Goal: Task Accomplishment & Management: Use online tool/utility

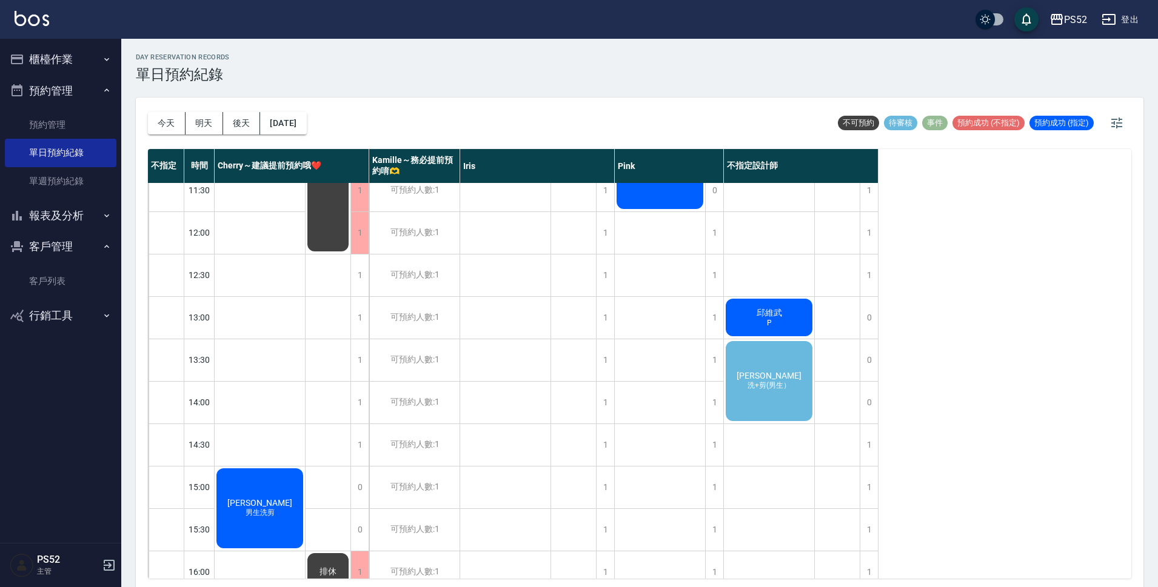
scroll to position [101, 0]
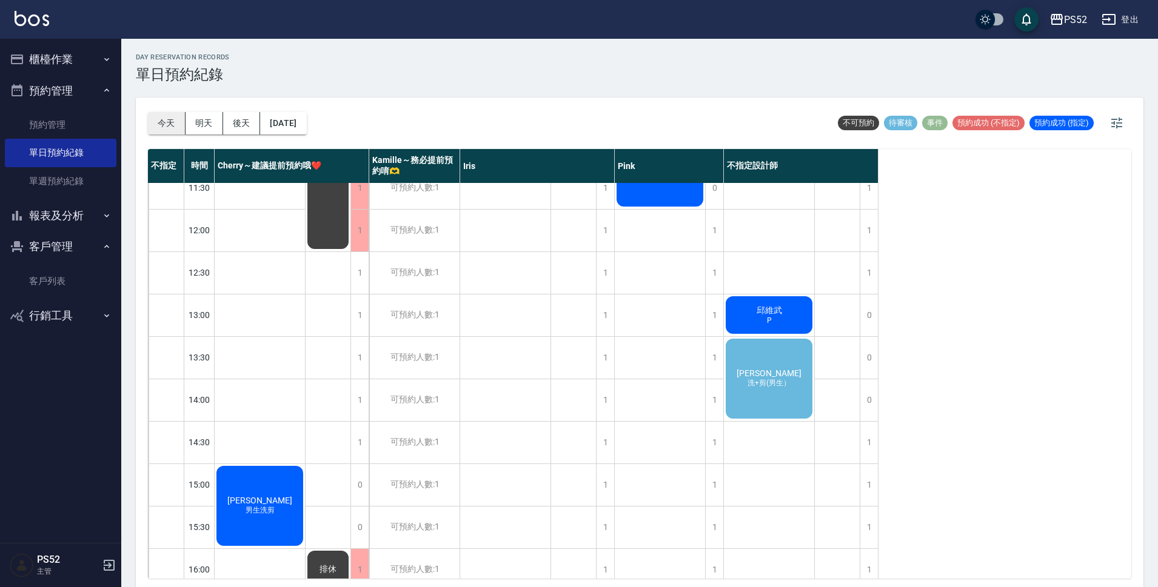
click at [170, 125] on button "今天" at bounding box center [167, 123] width 38 height 22
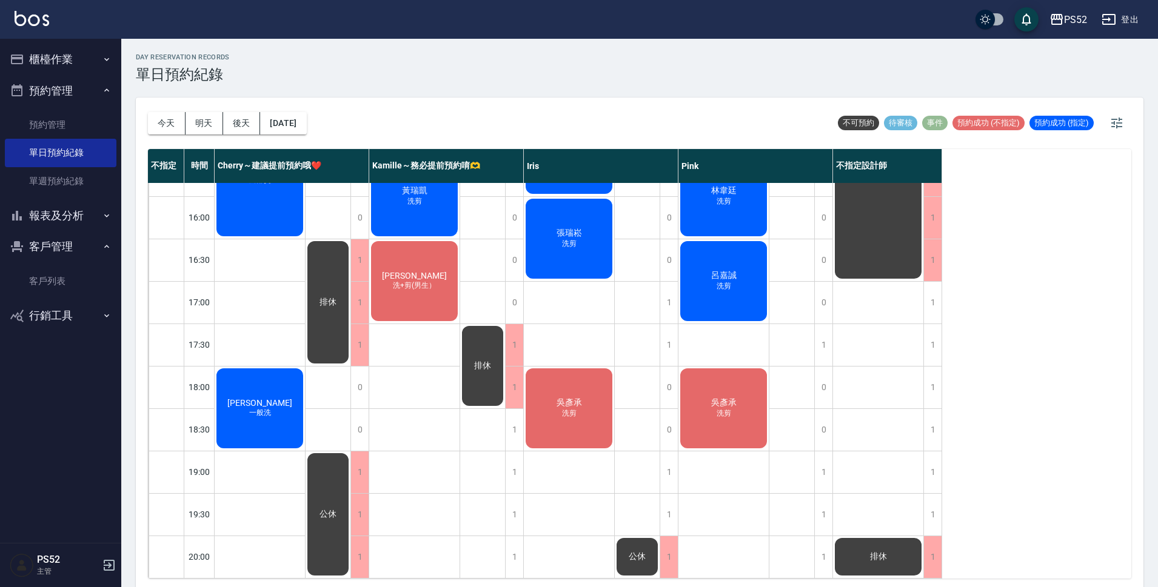
scroll to position [464, 0]
click at [61, 286] on link "客戶列表" at bounding box center [61, 281] width 112 height 28
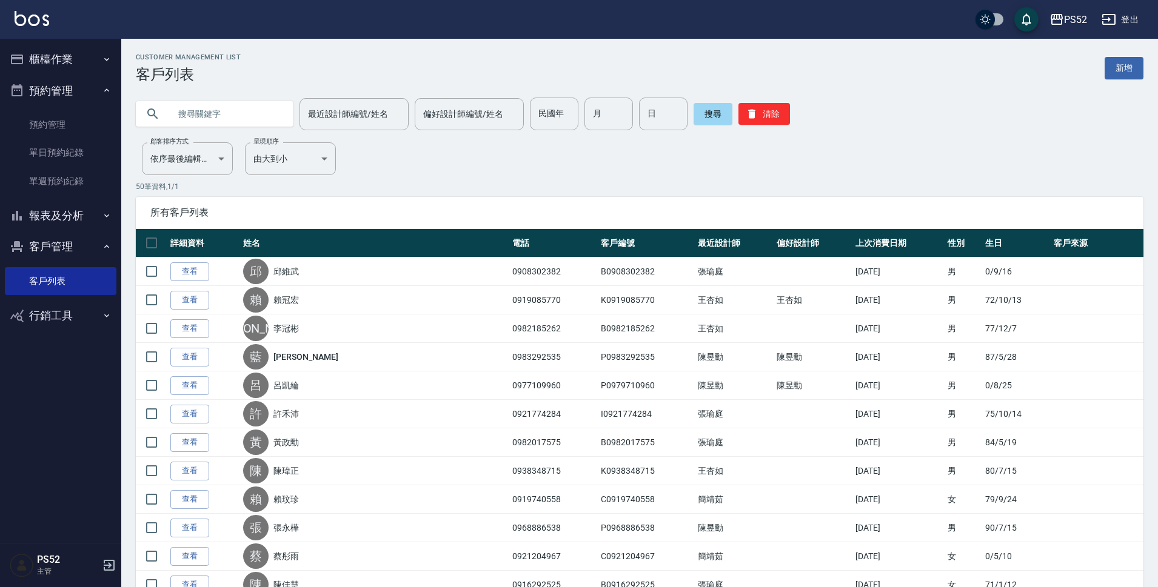
click at [241, 110] on input "text" at bounding box center [227, 114] width 114 height 33
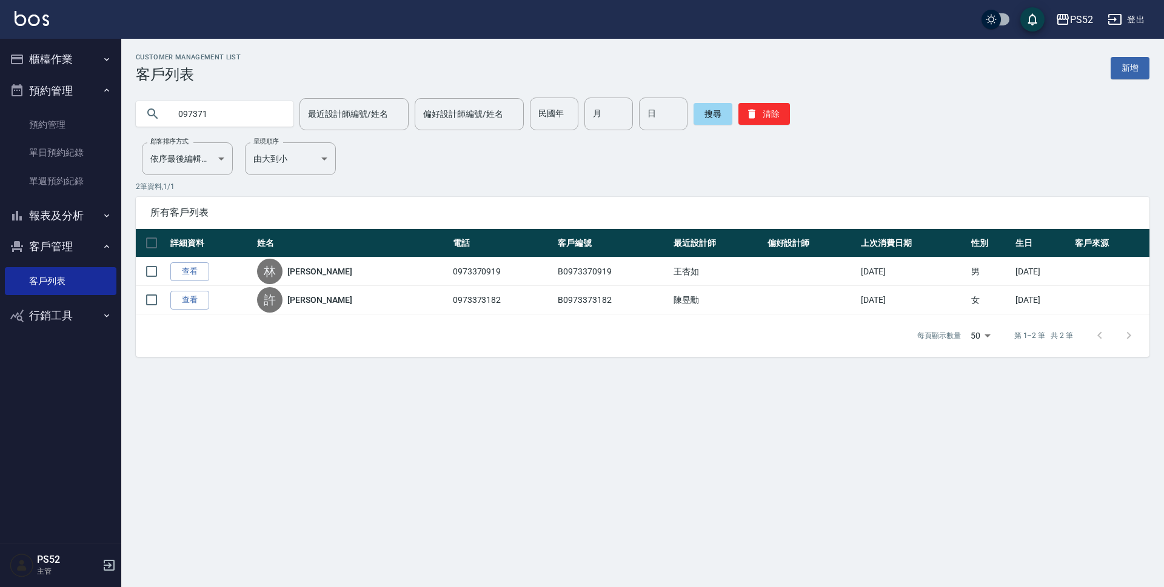
type input "097371"
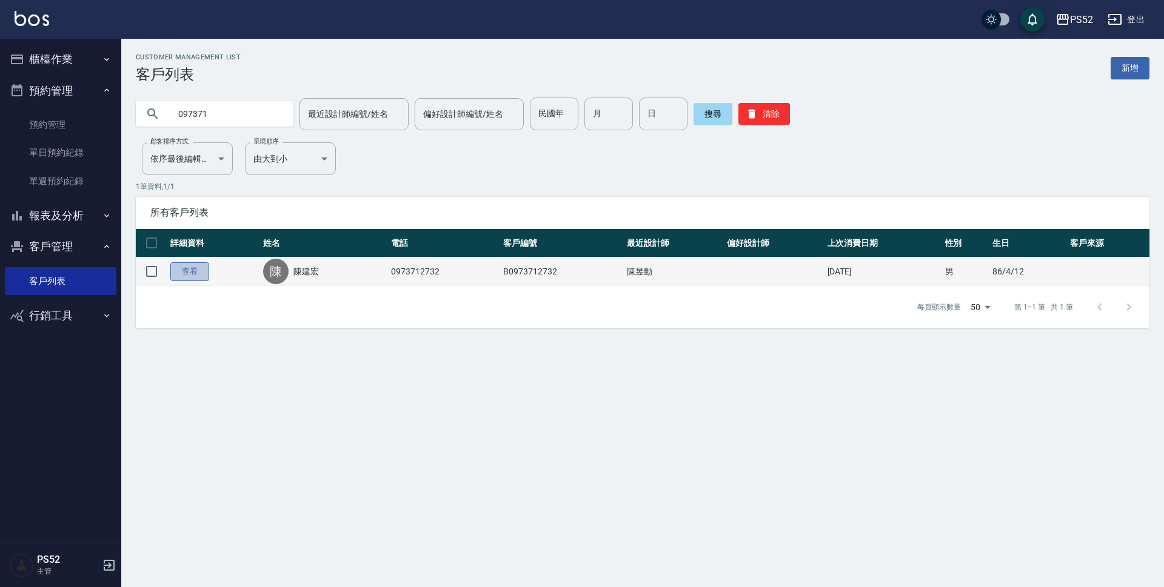
click at [198, 275] on link "查看" at bounding box center [189, 271] width 39 height 19
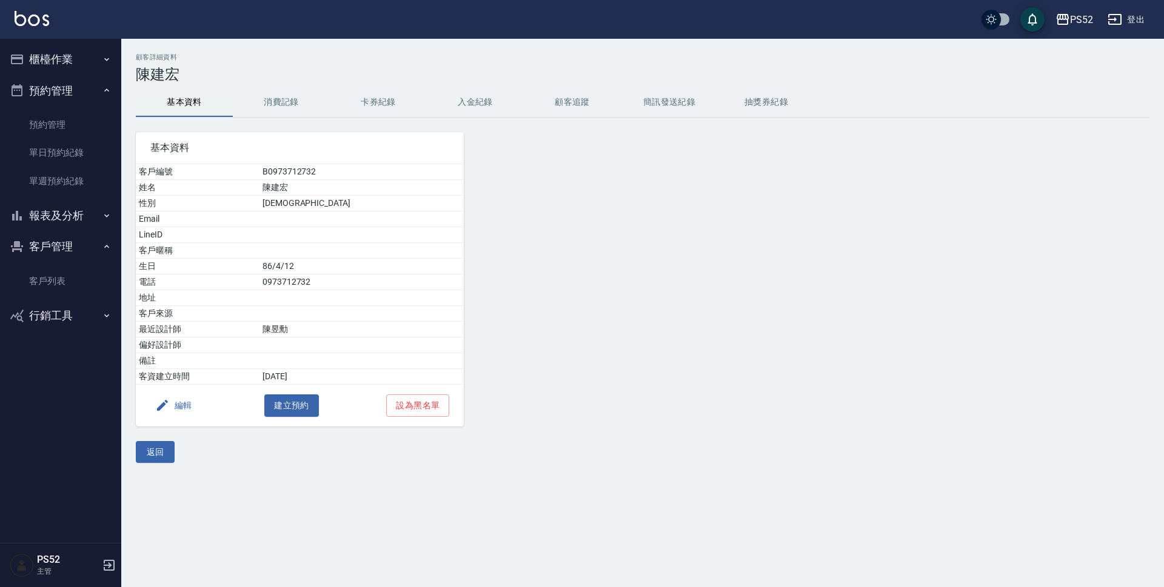
click at [291, 101] on button "消費記錄" at bounding box center [281, 102] width 97 height 29
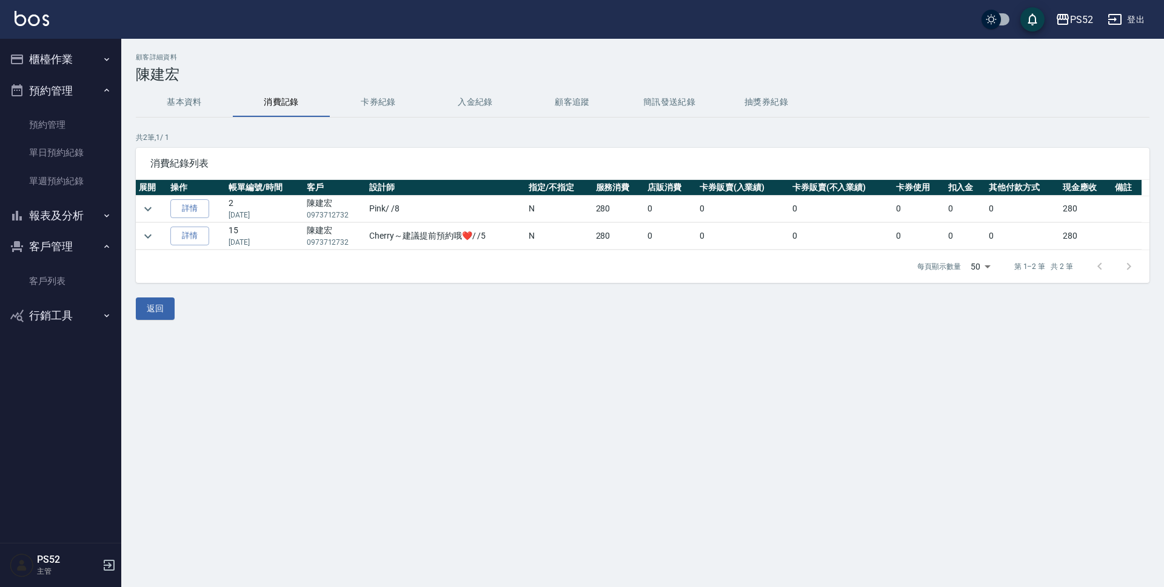
click at [34, 59] on button "櫃檯作業" at bounding box center [61, 60] width 112 height 32
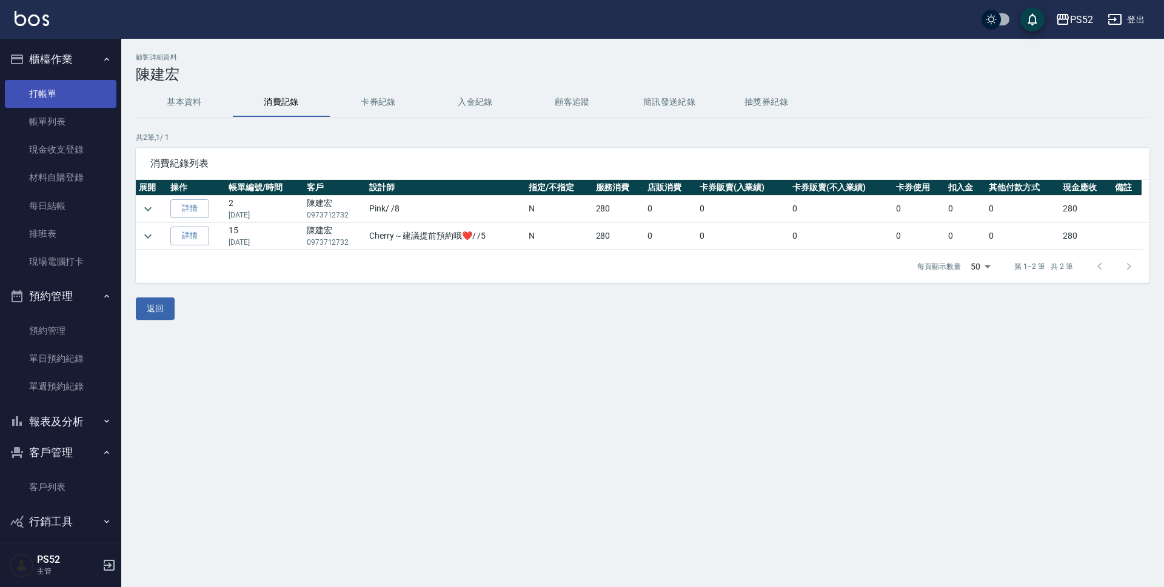
click at [32, 91] on link "打帳單" at bounding box center [61, 94] width 112 height 28
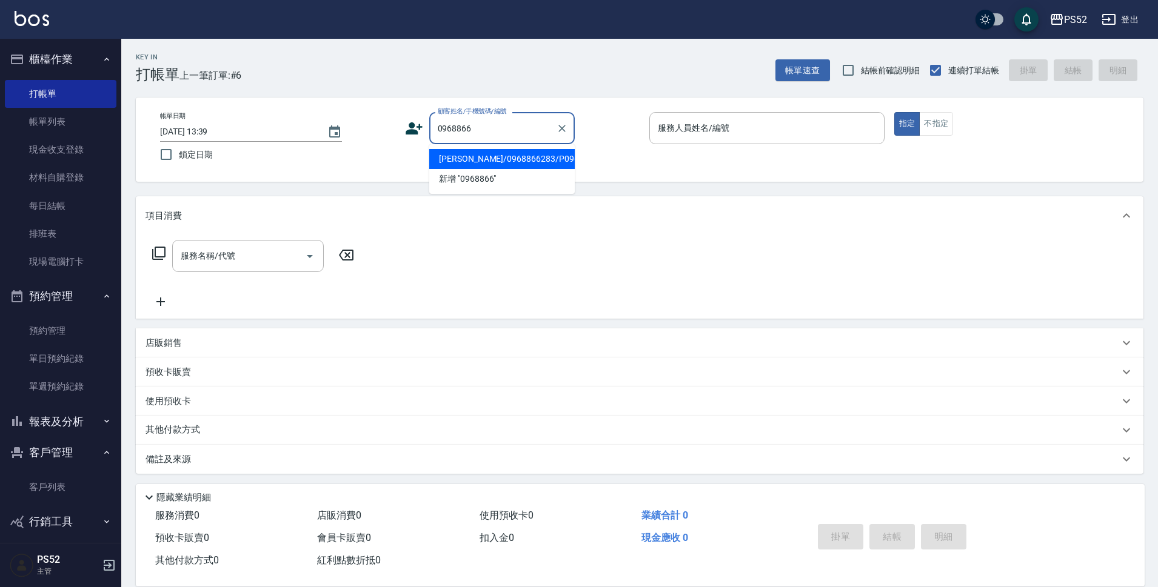
type input "[PERSON_NAME]/0968866283/P0968866283"
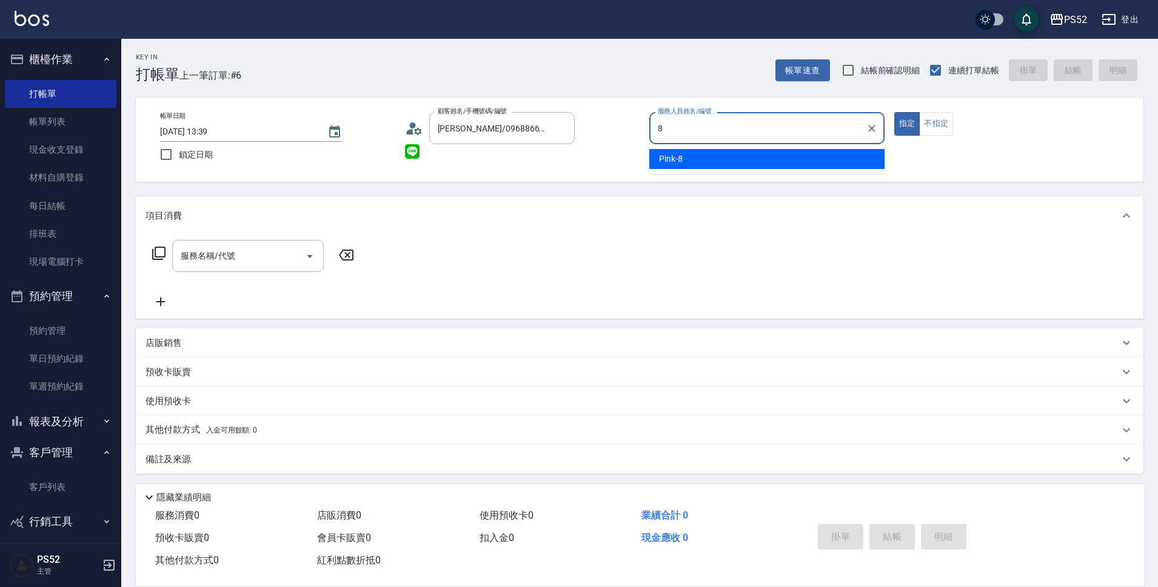
type input "Pink-8"
type button "true"
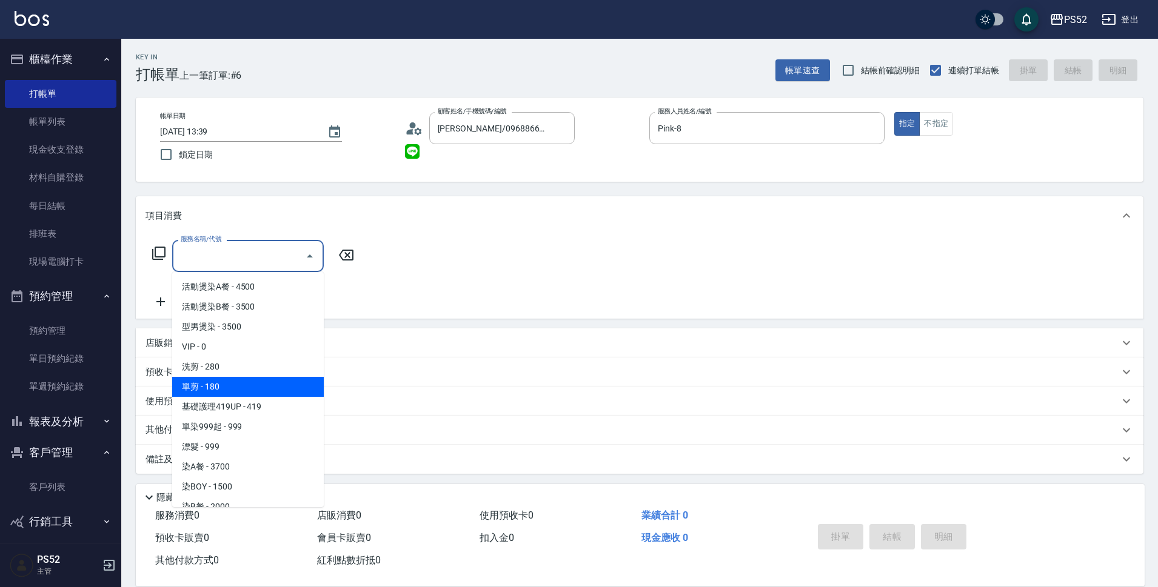
type input "單剪(C2)"
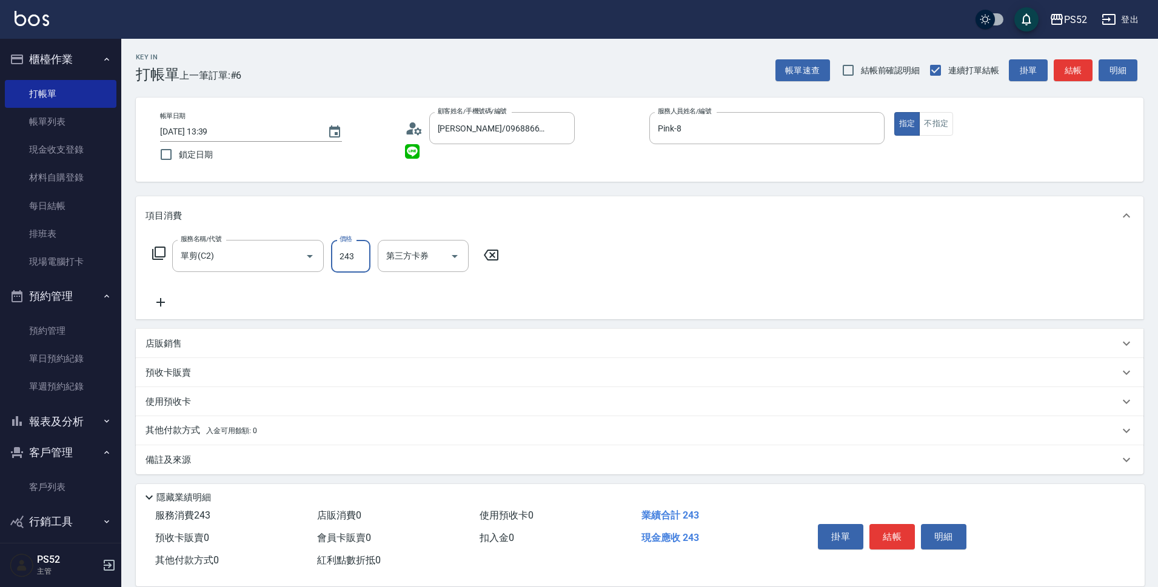
type input "243"
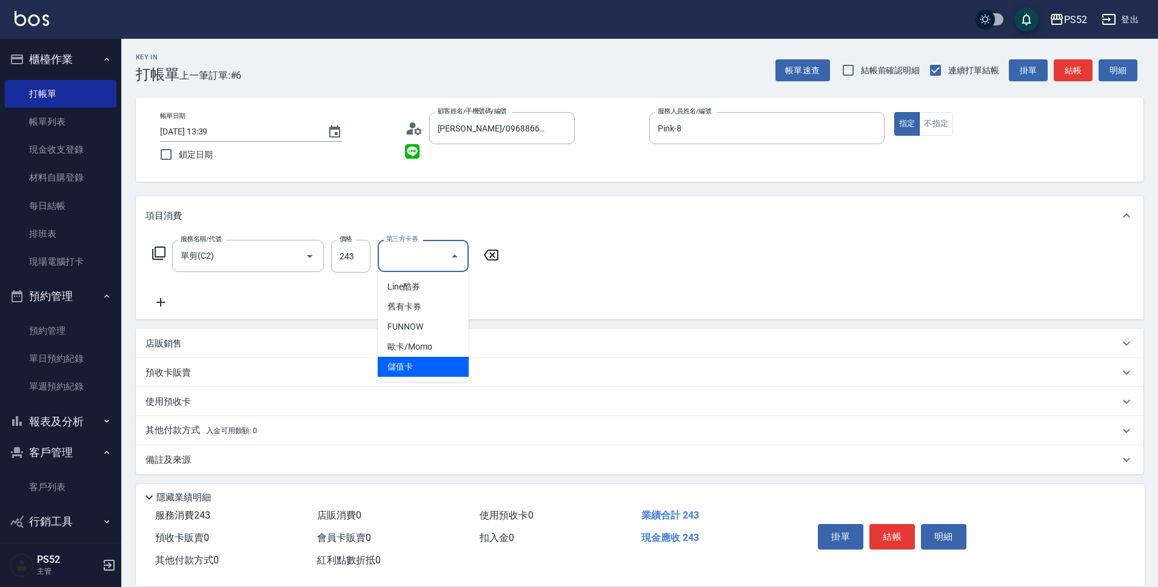
type input "儲值卡"
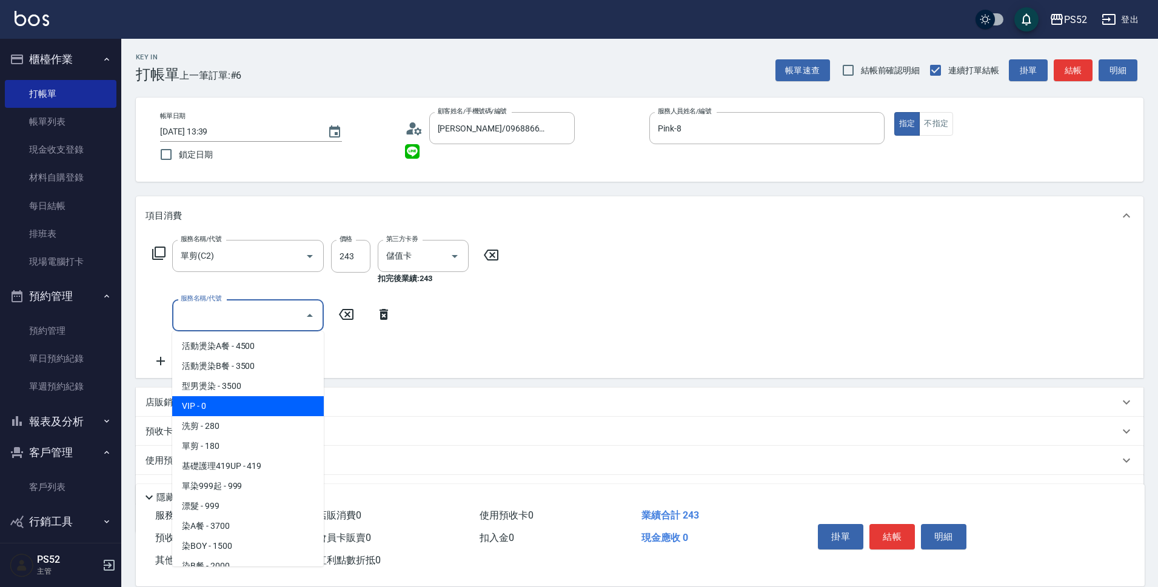
type input "VIP(888)"
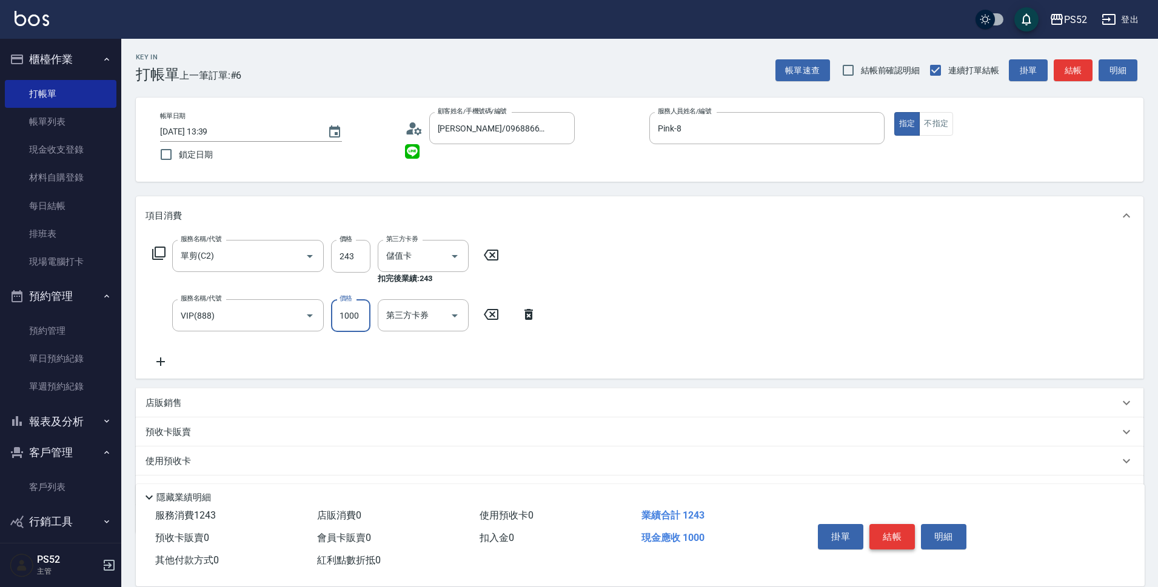
type input "1000"
click at [882, 533] on button "結帳" at bounding box center [891, 536] width 45 height 25
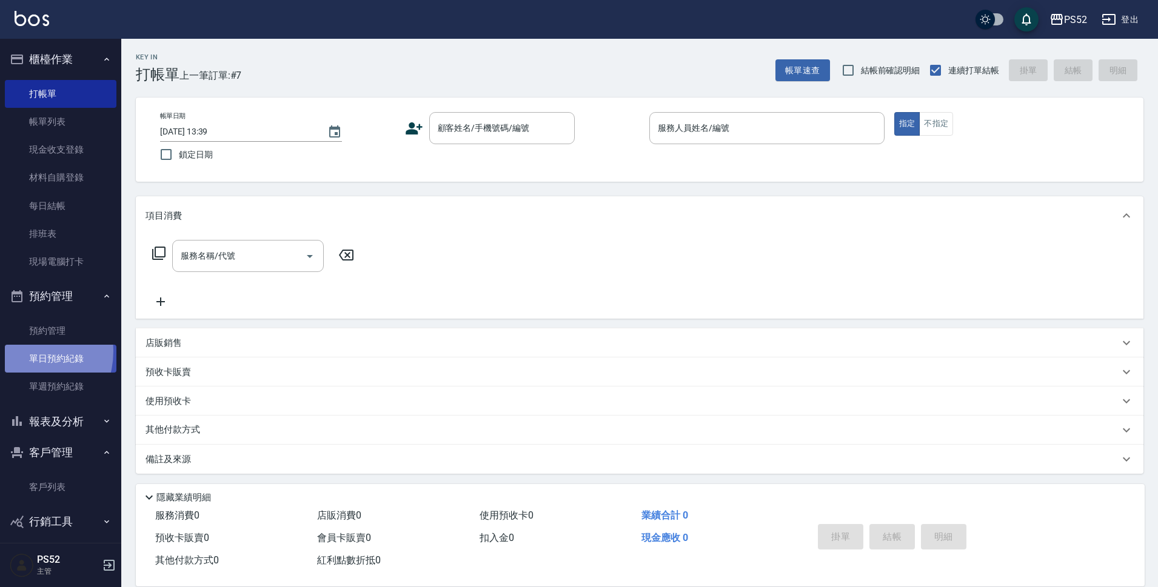
click at [22, 352] on link "單日預約紀錄" at bounding box center [61, 359] width 112 height 28
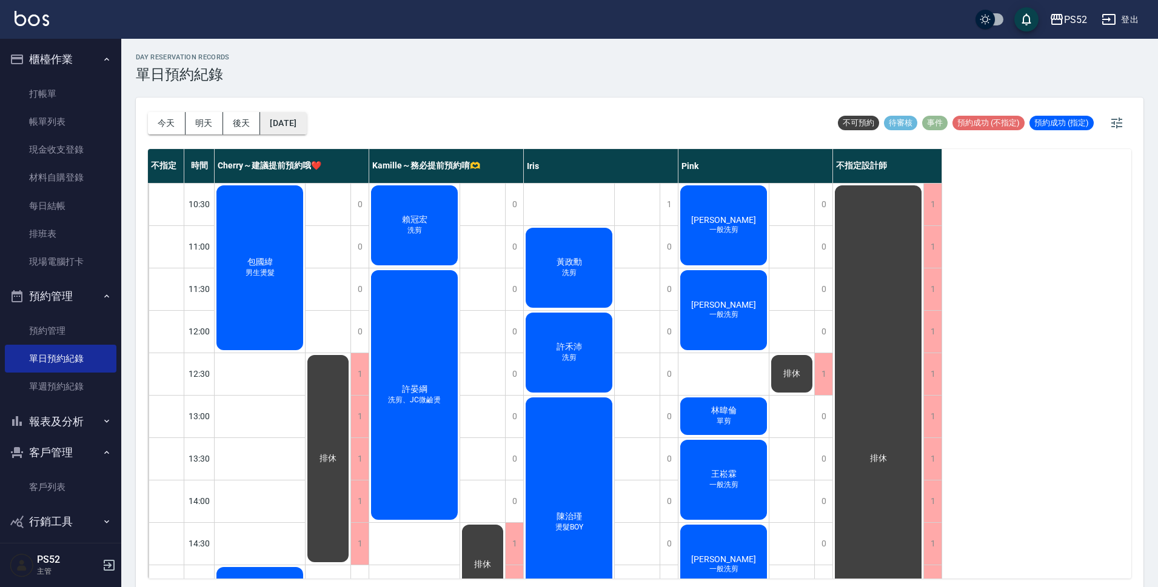
click at [306, 118] on button "[DATE]" at bounding box center [283, 123] width 46 height 22
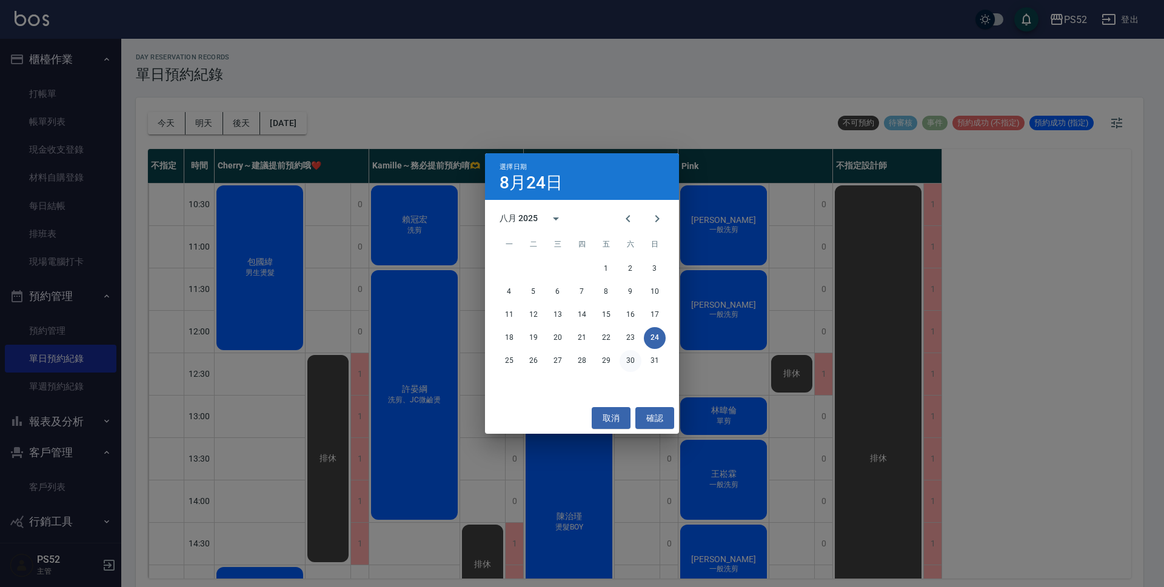
click at [630, 353] on button "30" at bounding box center [630, 361] width 22 height 22
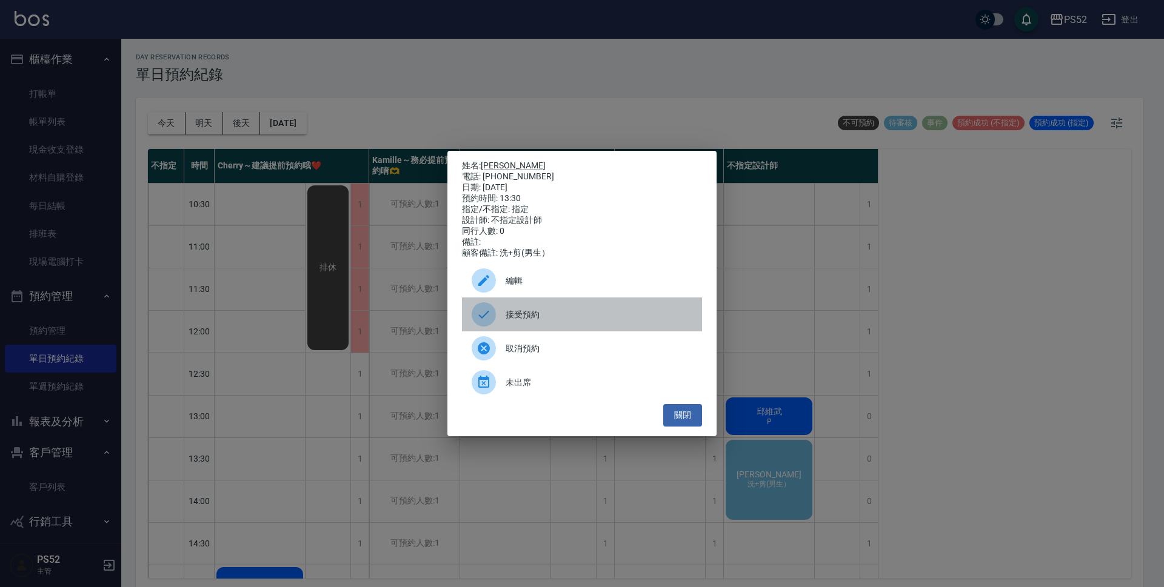
click at [581, 332] on div "接受預約" at bounding box center [582, 315] width 240 height 34
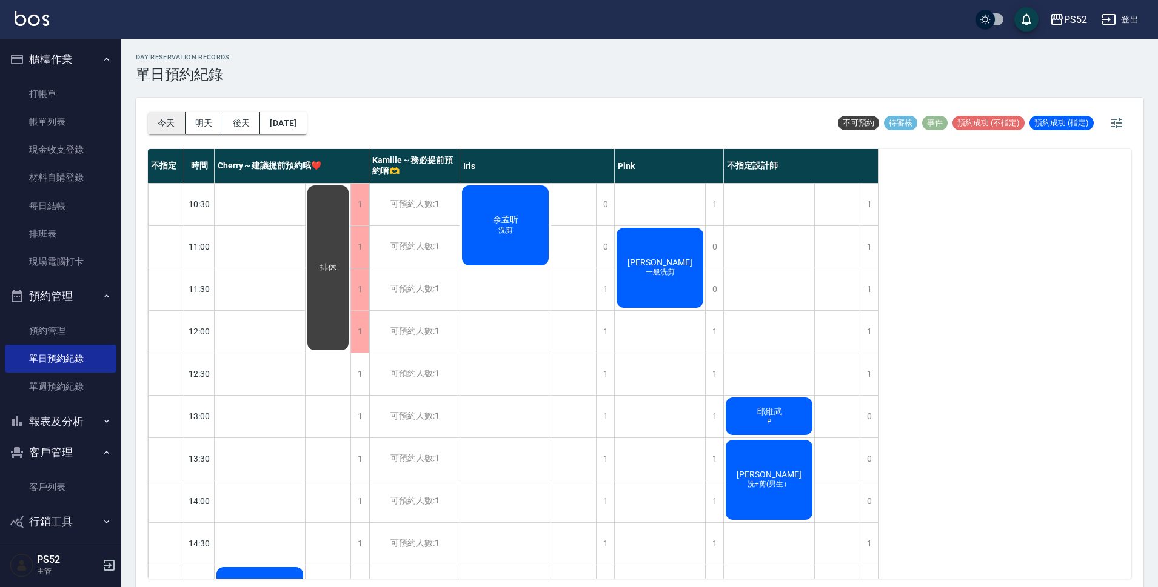
click at [157, 116] on button "今天" at bounding box center [167, 123] width 38 height 22
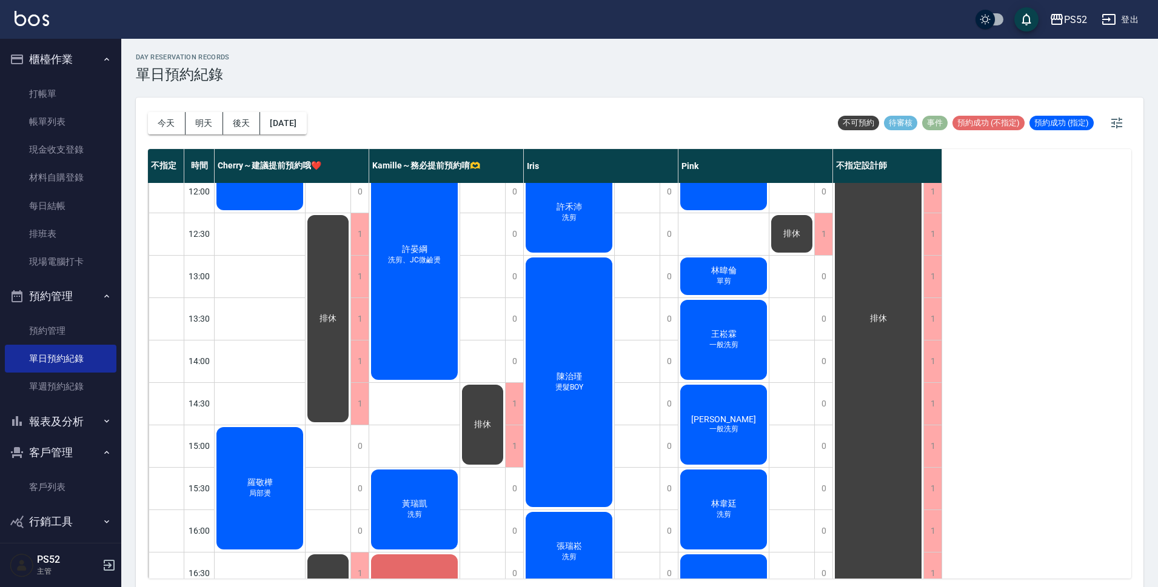
scroll to position [141, 0]
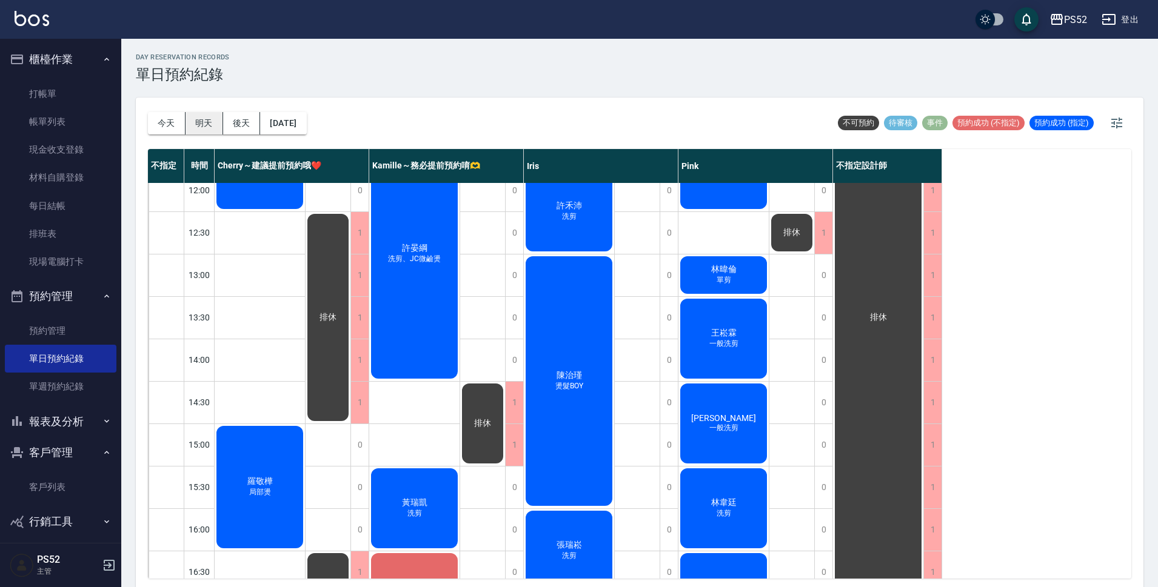
click at [195, 120] on button "明天" at bounding box center [204, 123] width 38 height 22
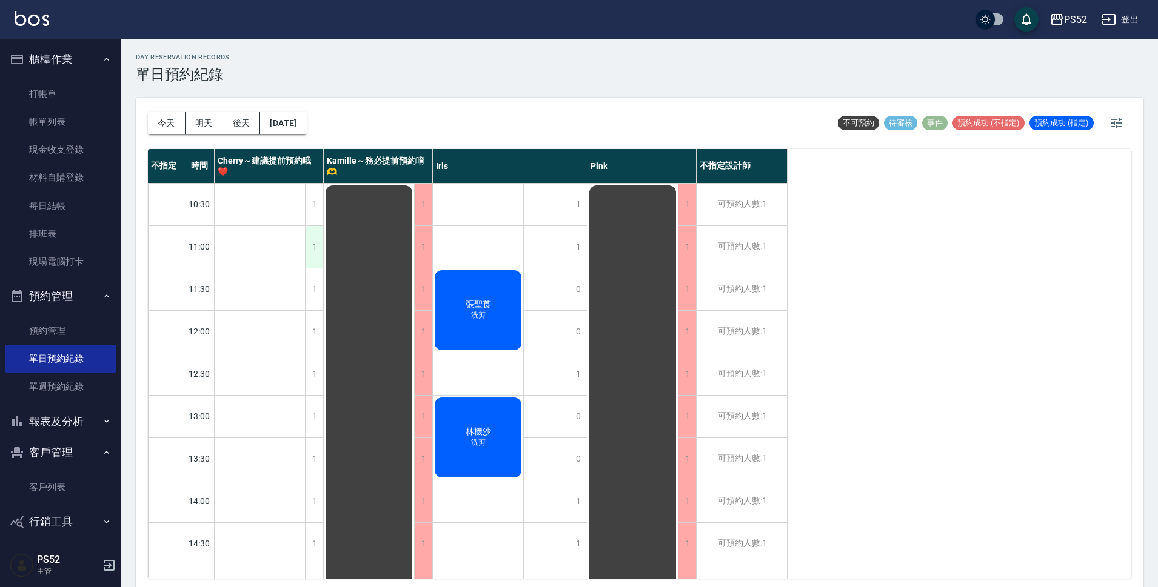
click at [307, 248] on div "1" at bounding box center [314, 247] width 18 height 42
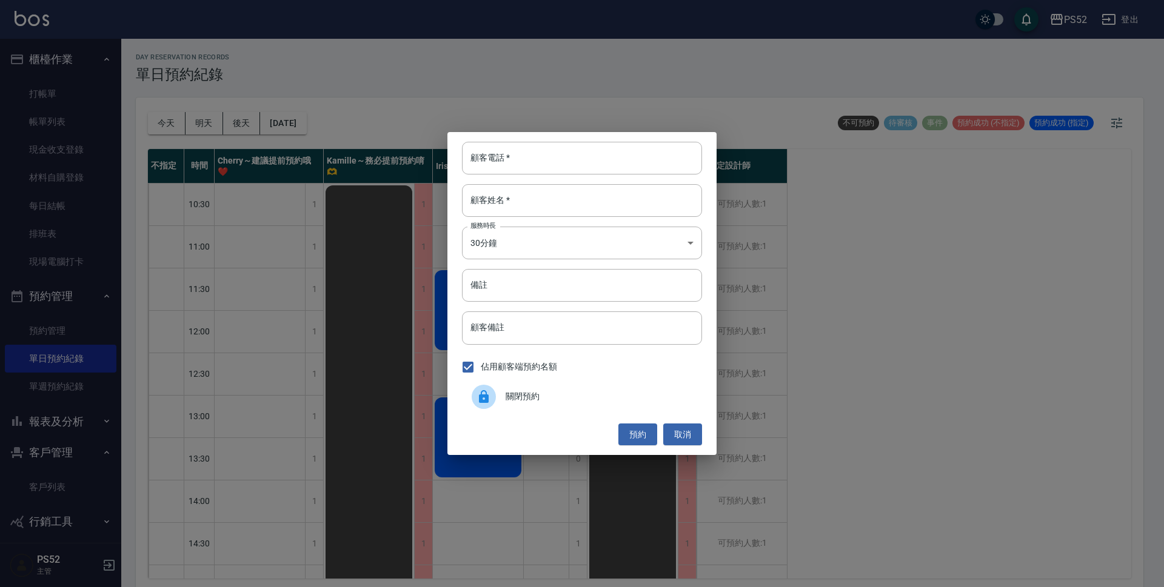
click at [519, 398] on span "關閉預約" at bounding box center [599, 396] width 187 height 13
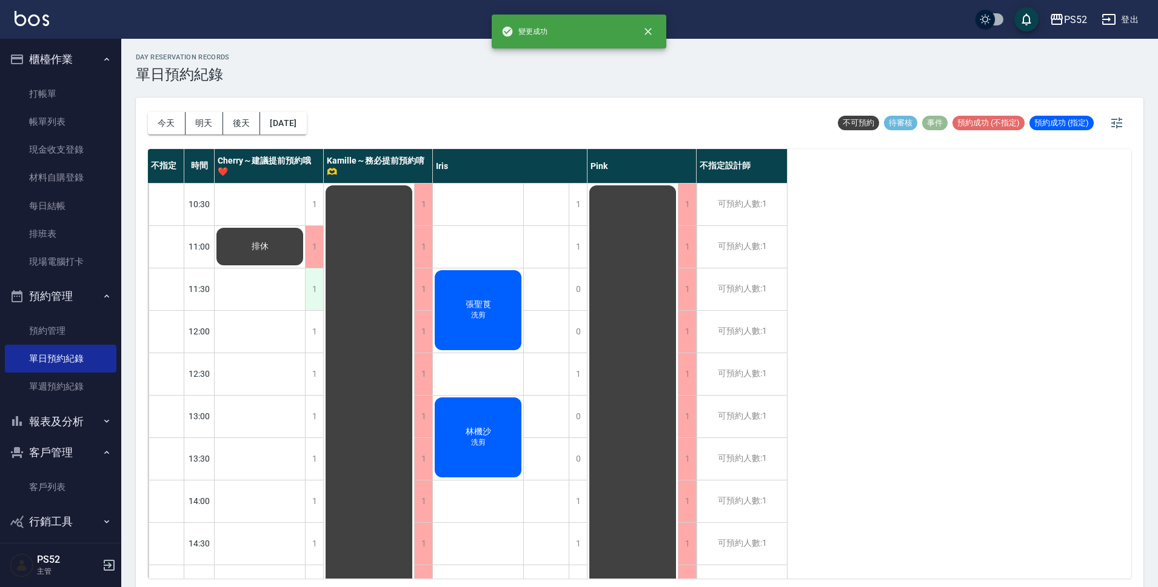
click at [312, 298] on div "1" at bounding box center [314, 290] width 18 height 42
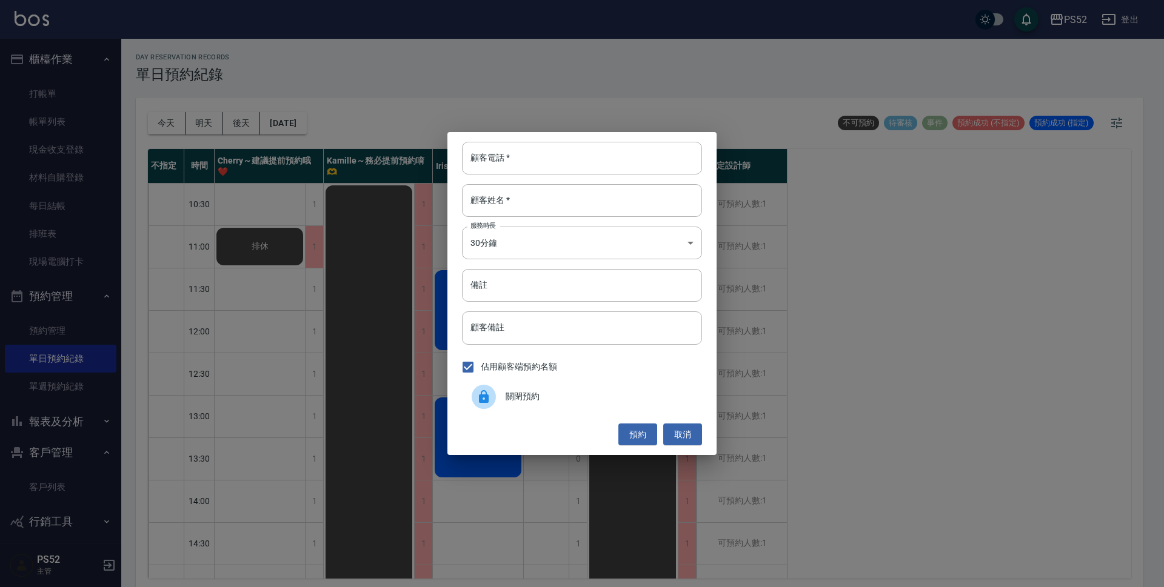
click at [538, 395] on span "關閉預約" at bounding box center [599, 396] width 187 height 13
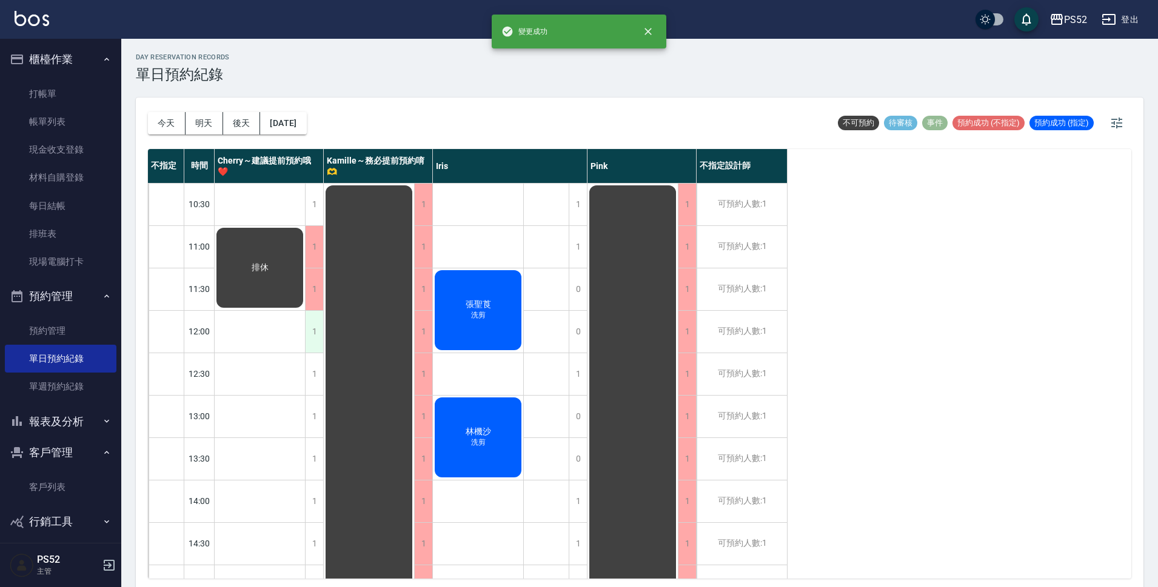
click at [314, 331] on div "1" at bounding box center [314, 332] width 18 height 42
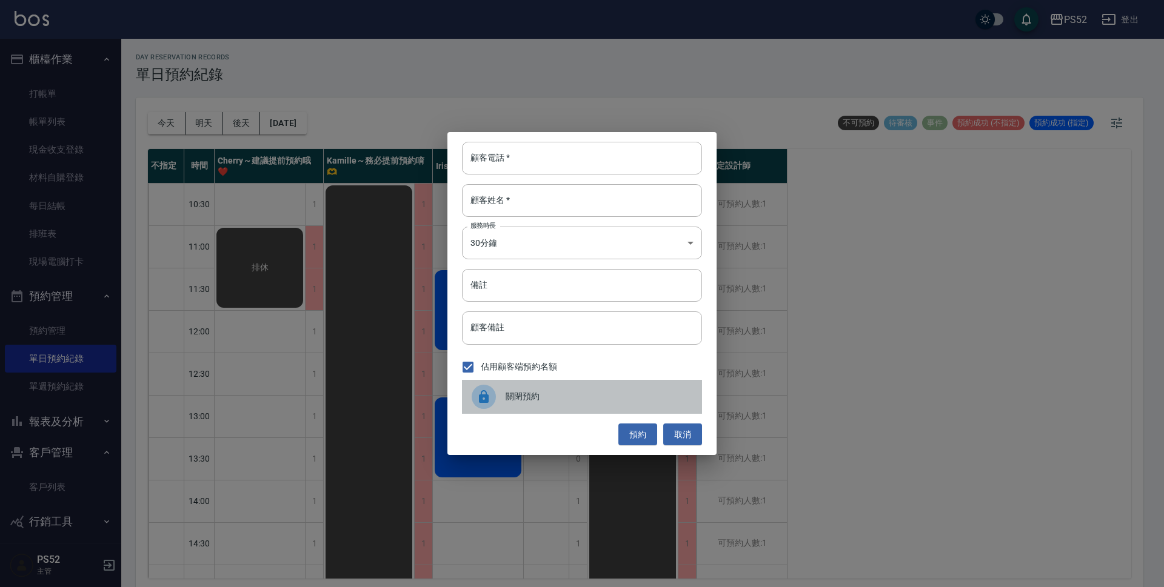
click at [538, 401] on span "關閉預約" at bounding box center [599, 396] width 187 height 13
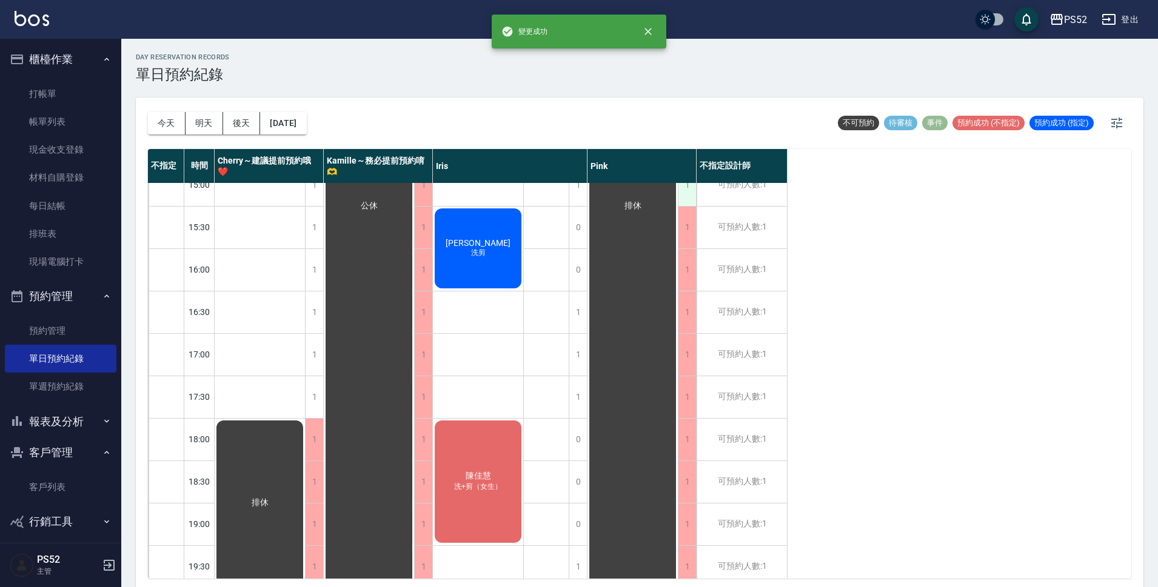
scroll to position [464, 0]
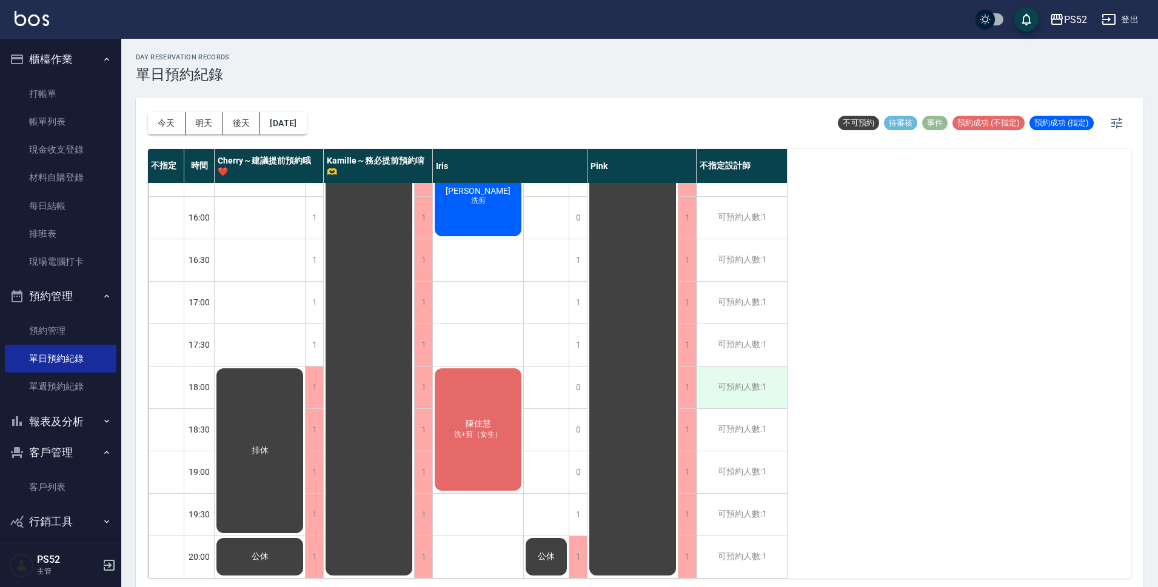
click at [776, 372] on div "可預約人數:1" at bounding box center [741, 388] width 90 height 42
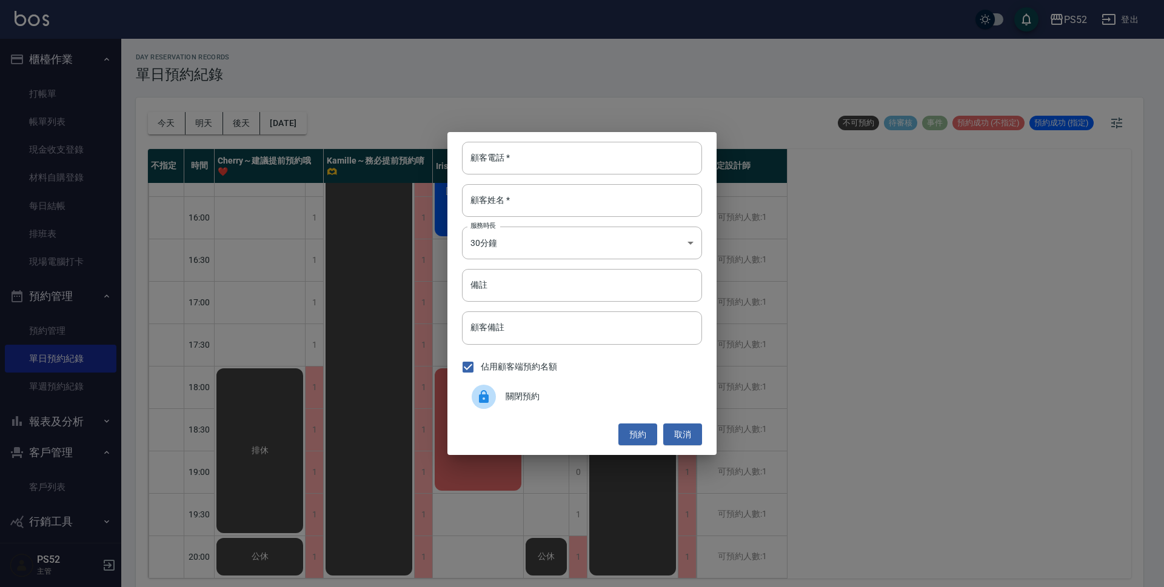
click at [549, 393] on span "關閉預約" at bounding box center [599, 396] width 187 height 13
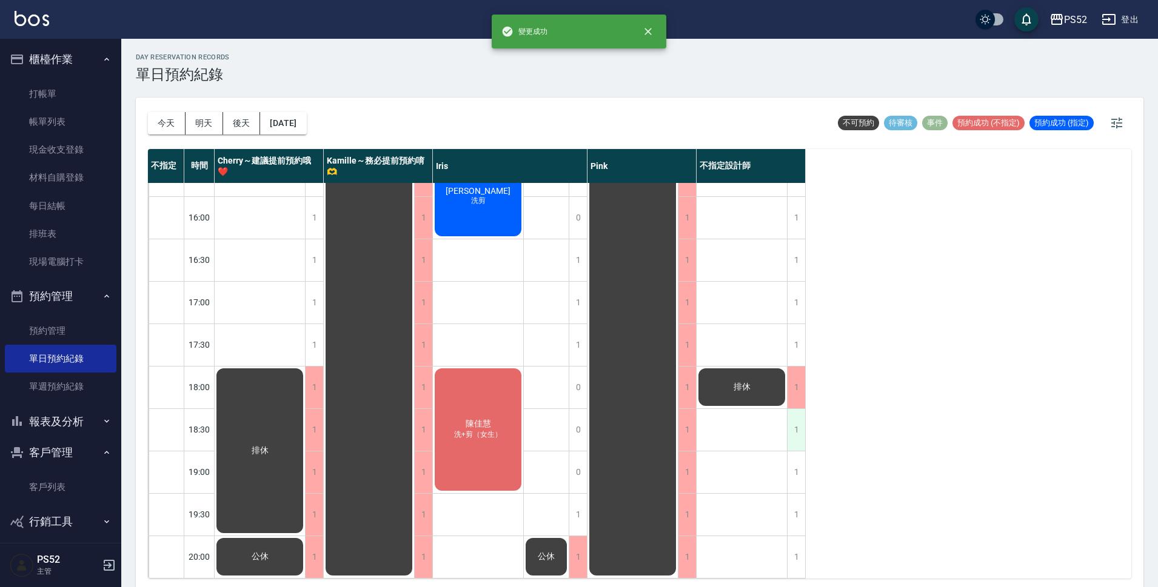
click at [789, 422] on div "1" at bounding box center [796, 430] width 18 height 42
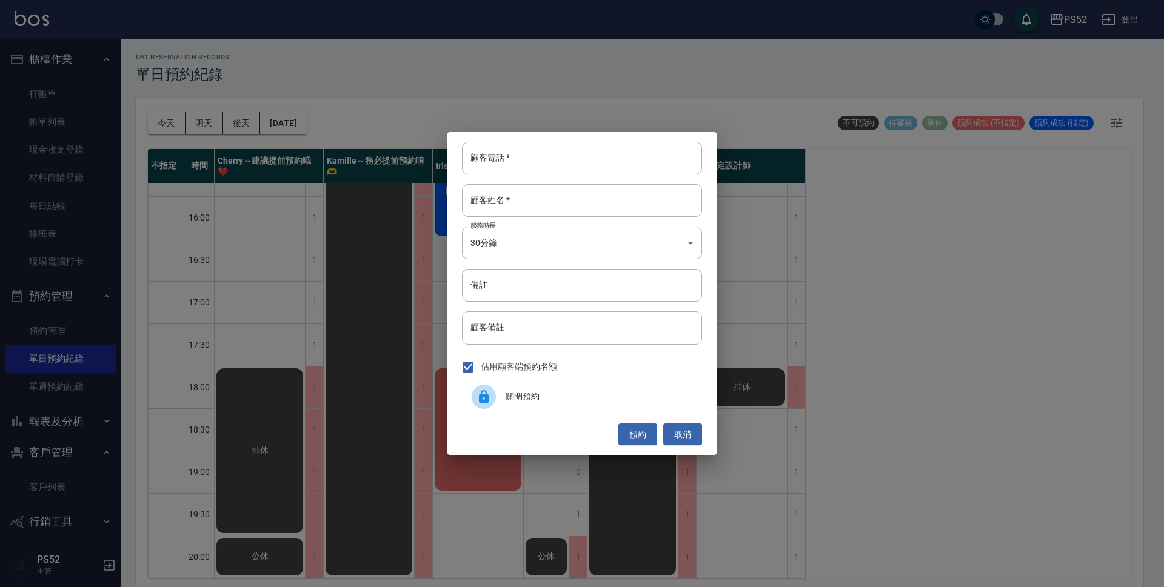
click at [626, 397] on span "關閉預約" at bounding box center [599, 396] width 187 height 13
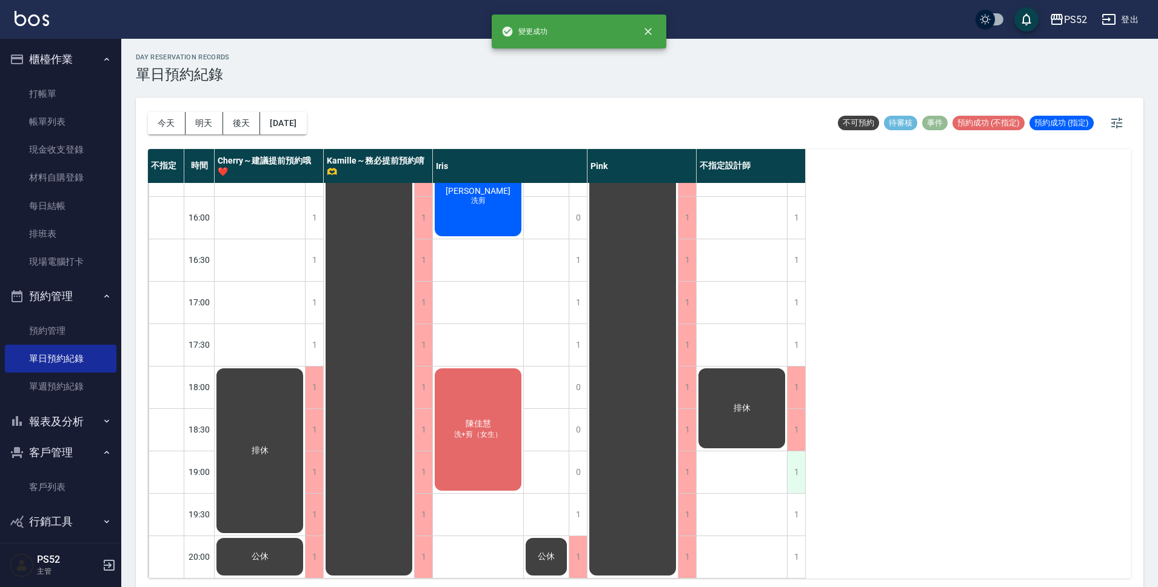
click at [799, 456] on div "1" at bounding box center [796, 473] width 18 height 42
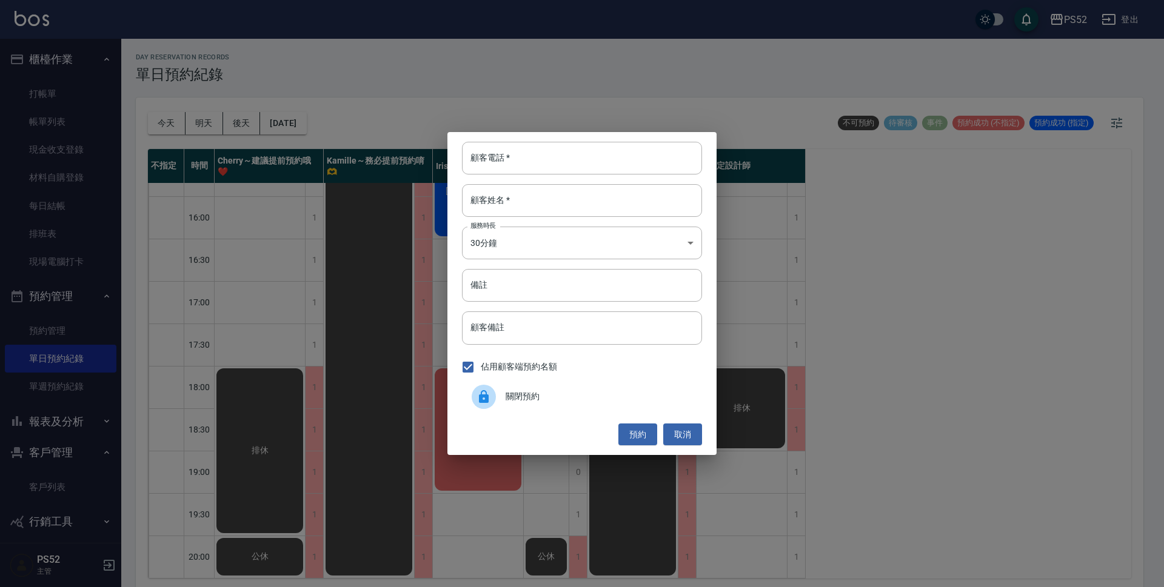
click at [630, 387] on div "關閉預約" at bounding box center [582, 397] width 240 height 34
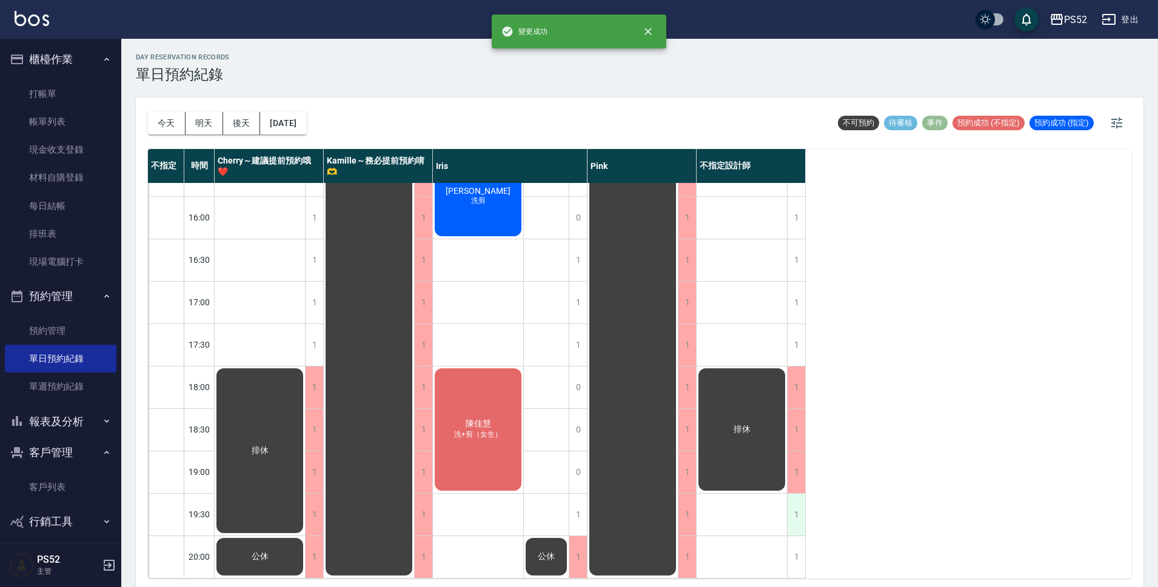
click at [788, 508] on div "1" at bounding box center [796, 515] width 18 height 42
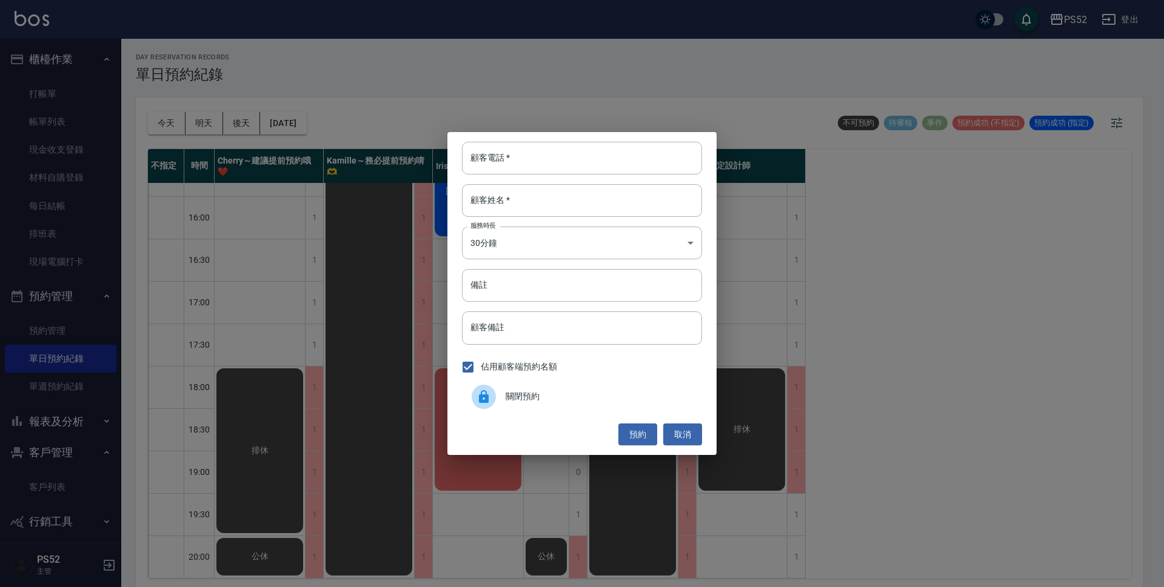
click at [594, 391] on span "關閉預約" at bounding box center [599, 396] width 187 height 13
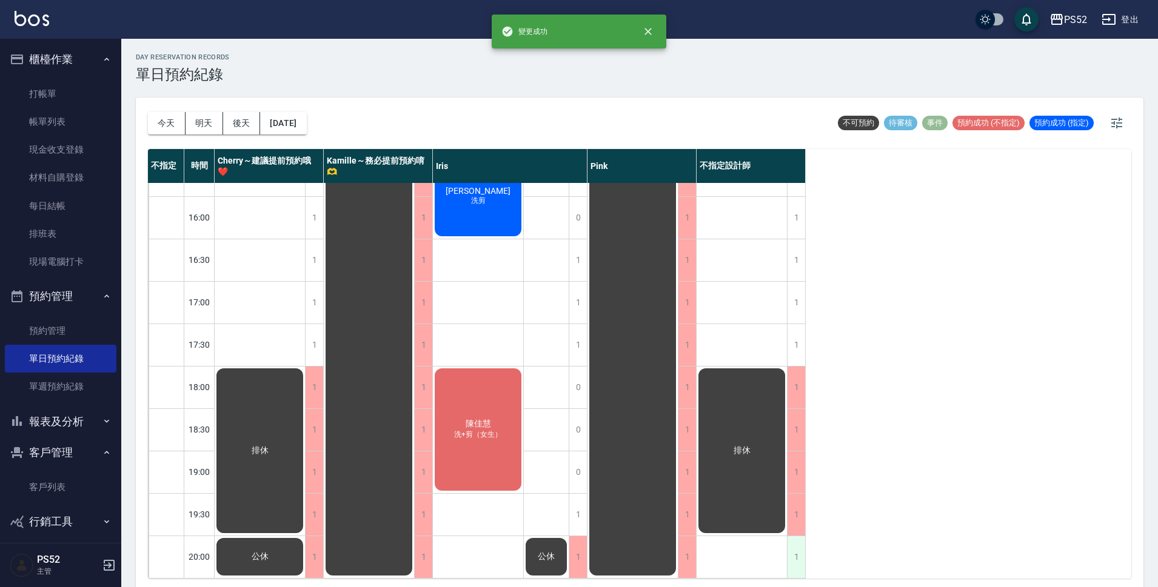
click at [801, 556] on div "1" at bounding box center [796, 557] width 18 height 42
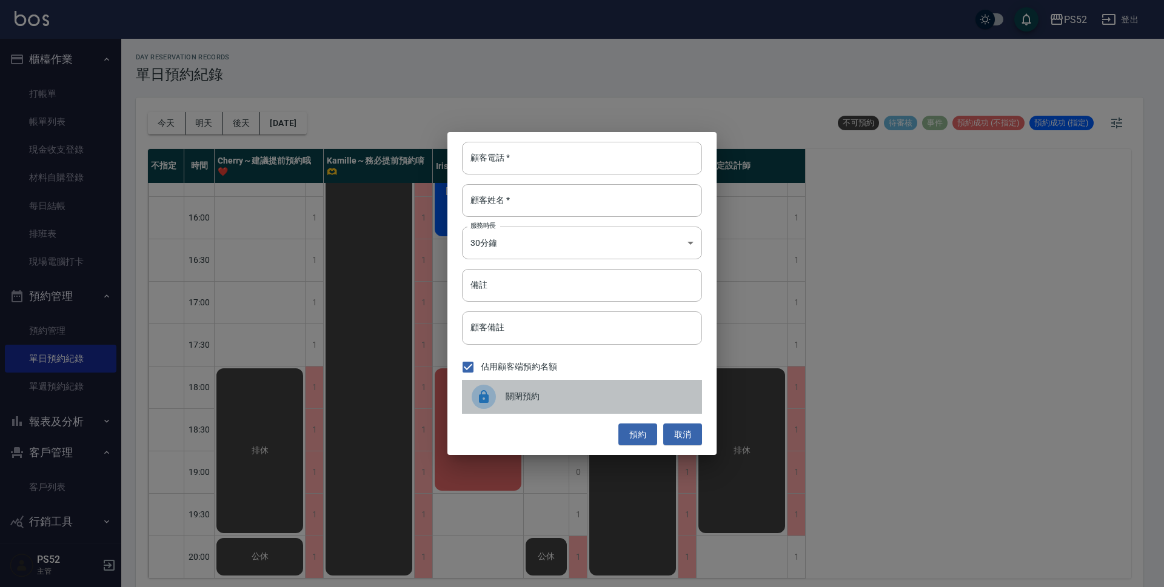
click at [592, 394] on span "關閉預約" at bounding box center [599, 396] width 187 height 13
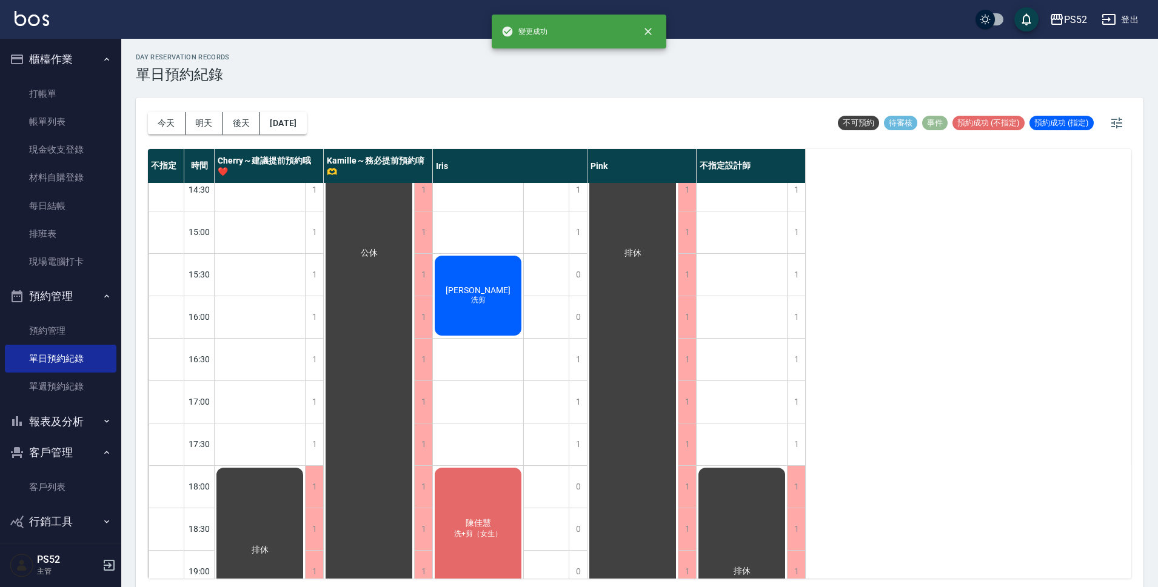
scroll to position [322, 0]
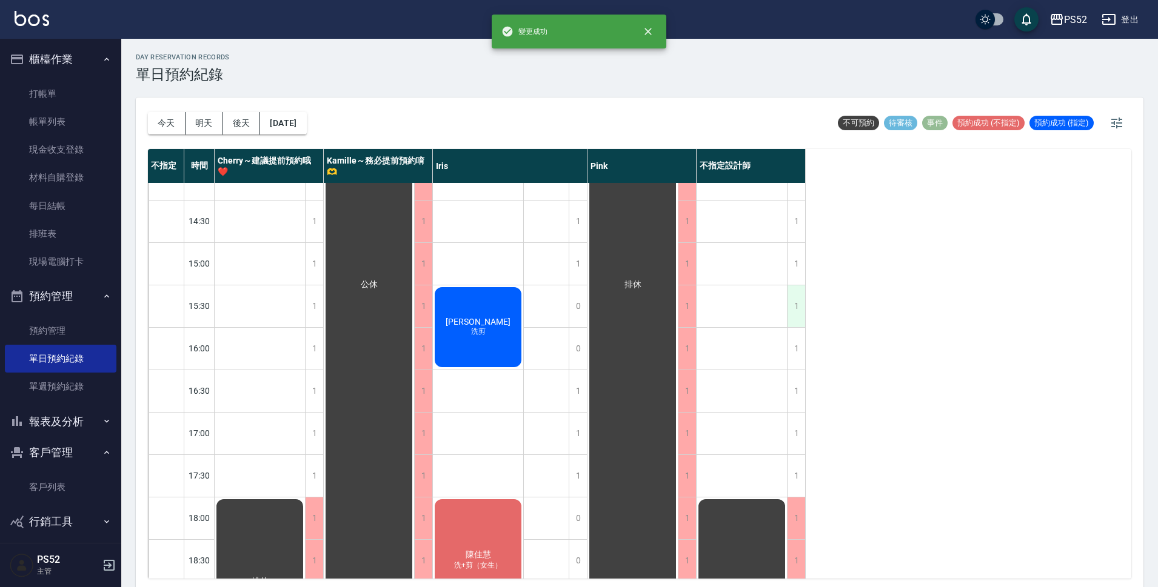
click at [792, 298] on div "1" at bounding box center [796, 306] width 18 height 42
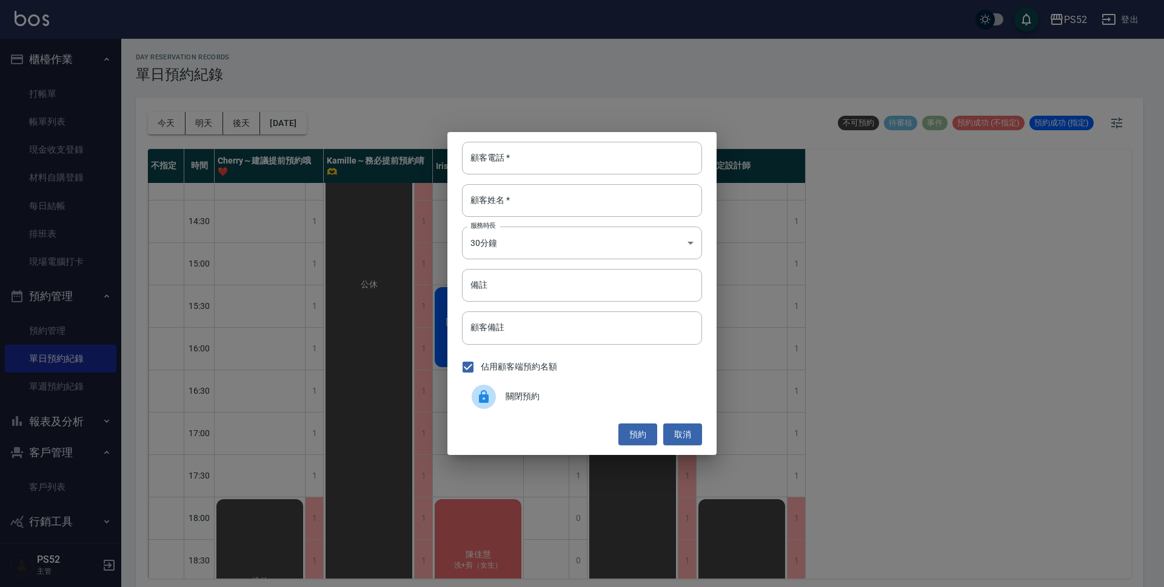
click at [605, 407] on div "關閉預約" at bounding box center [582, 397] width 240 height 34
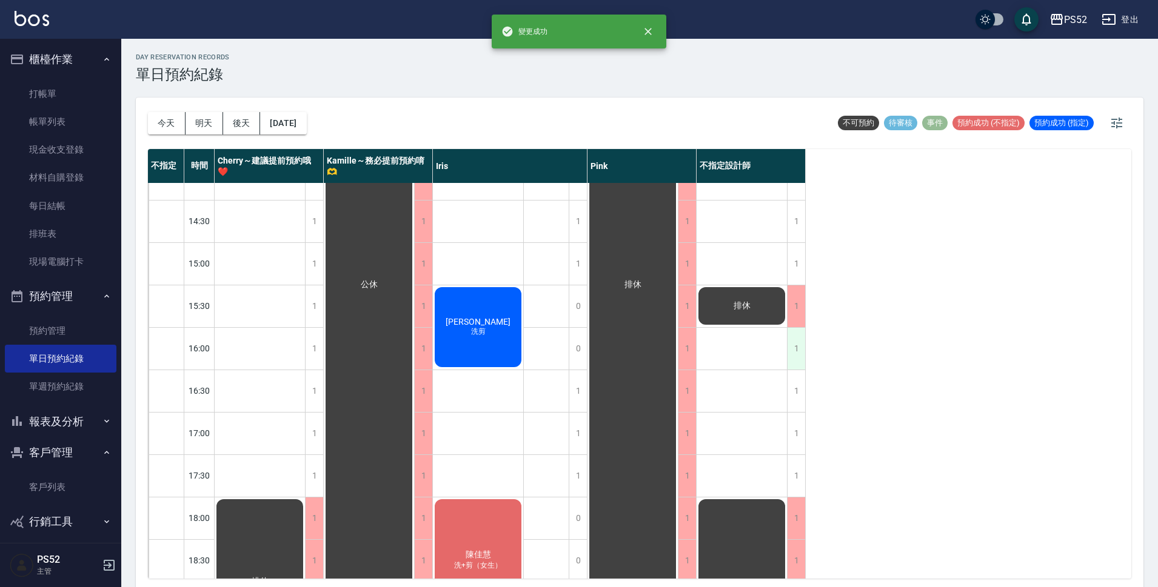
click at [796, 356] on div "1" at bounding box center [796, 349] width 18 height 42
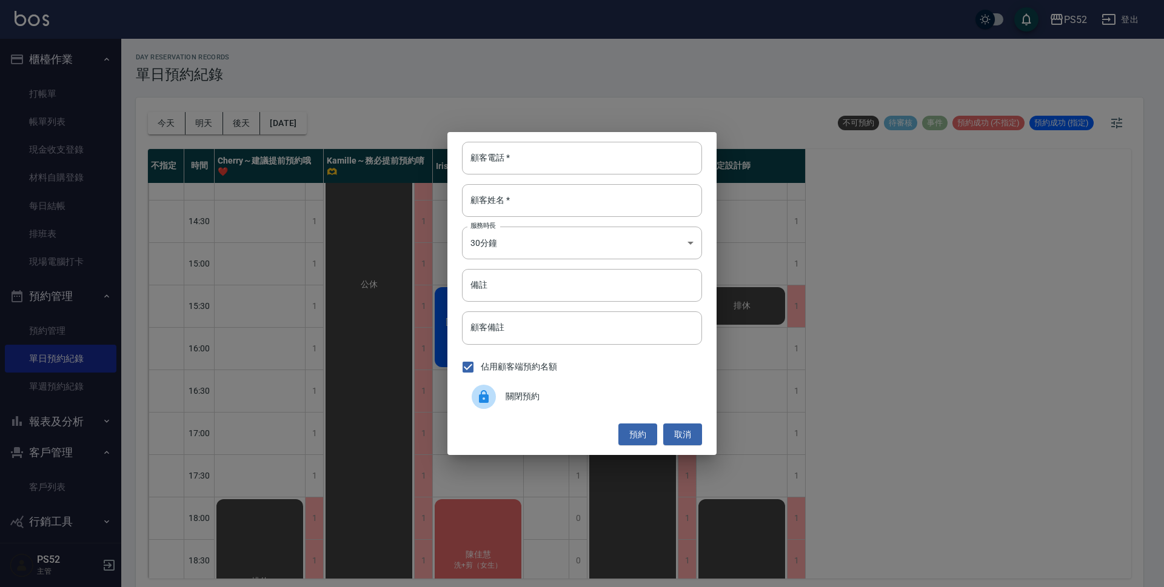
click at [569, 404] on div "關閉預約" at bounding box center [582, 397] width 240 height 34
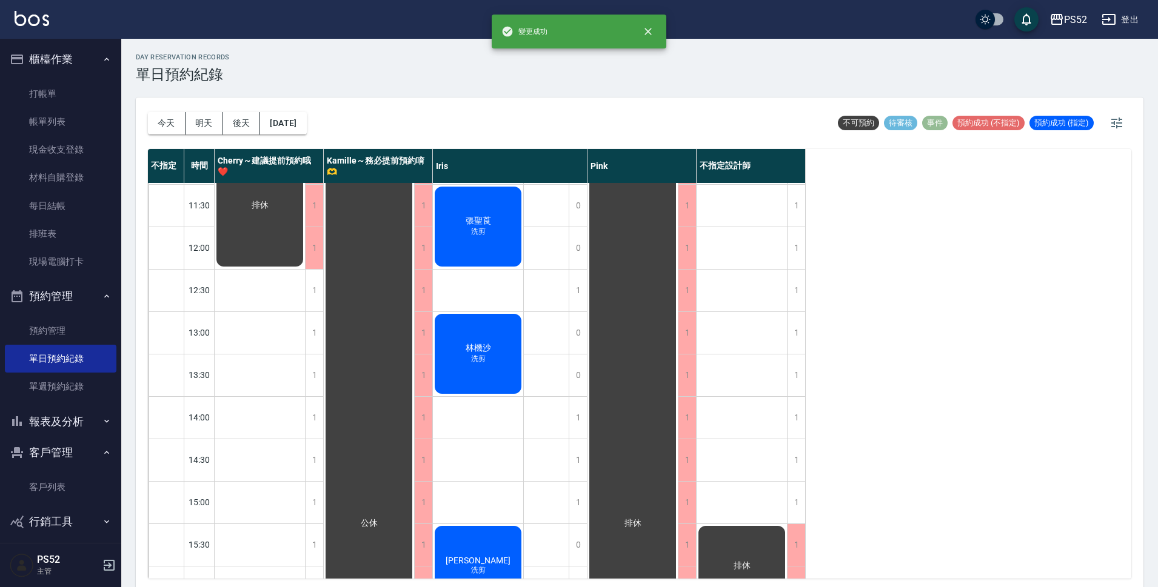
scroll to position [80, 0]
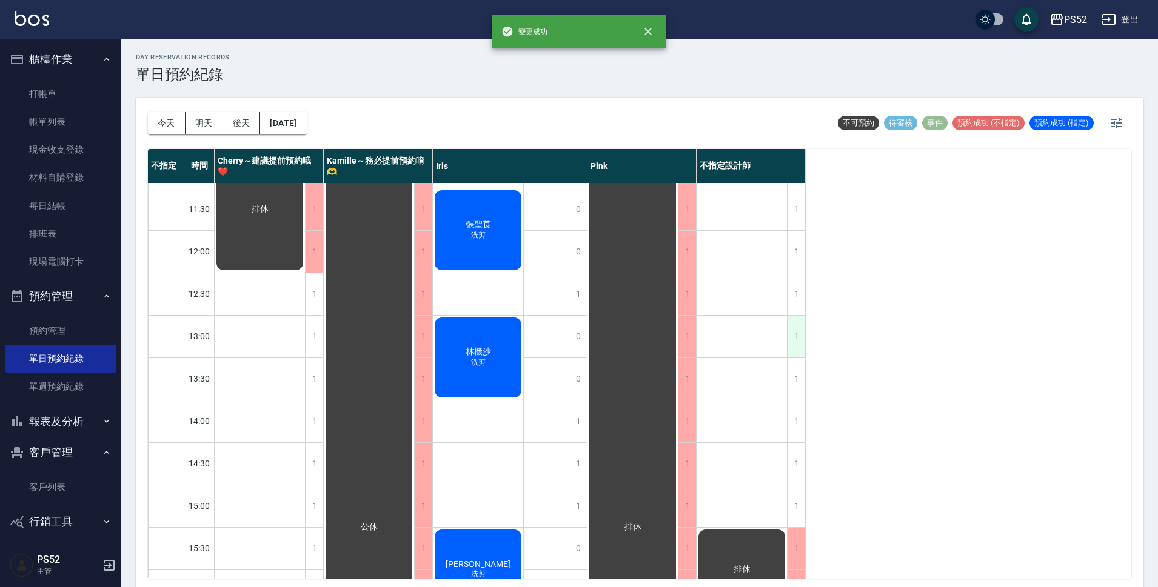
click at [794, 338] on div "1" at bounding box center [796, 337] width 18 height 42
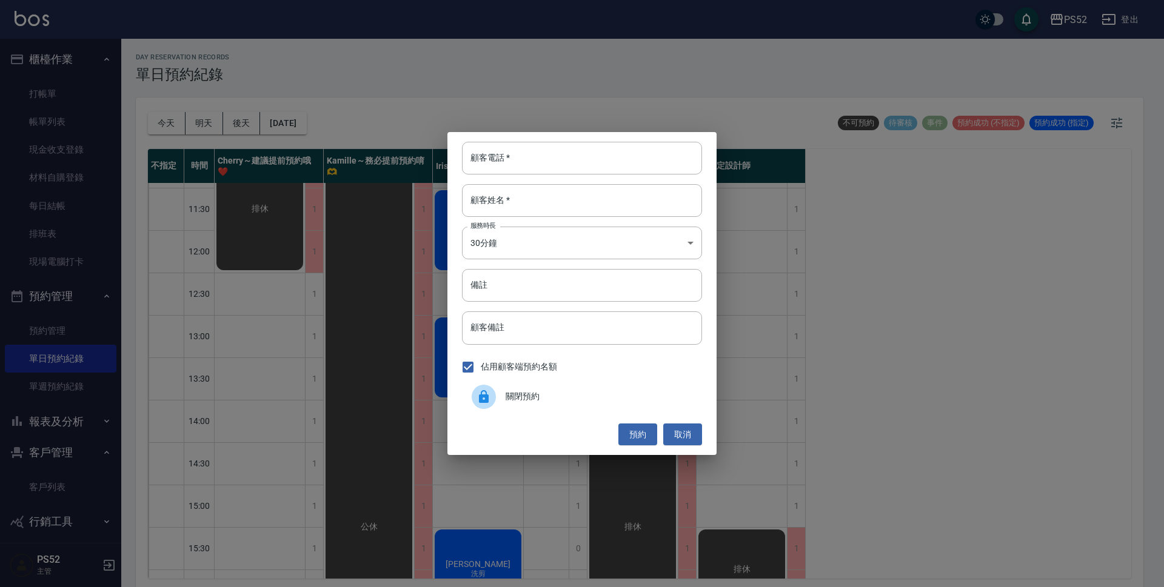
click at [644, 384] on div "關閉預約" at bounding box center [582, 397] width 240 height 34
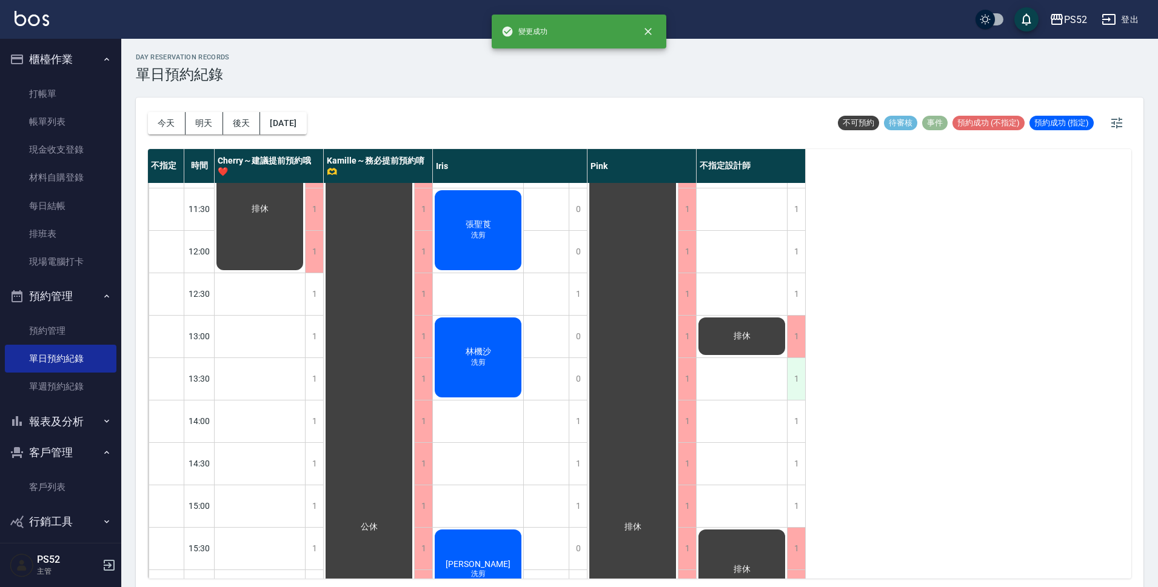
click at [788, 381] on div "1" at bounding box center [796, 379] width 18 height 42
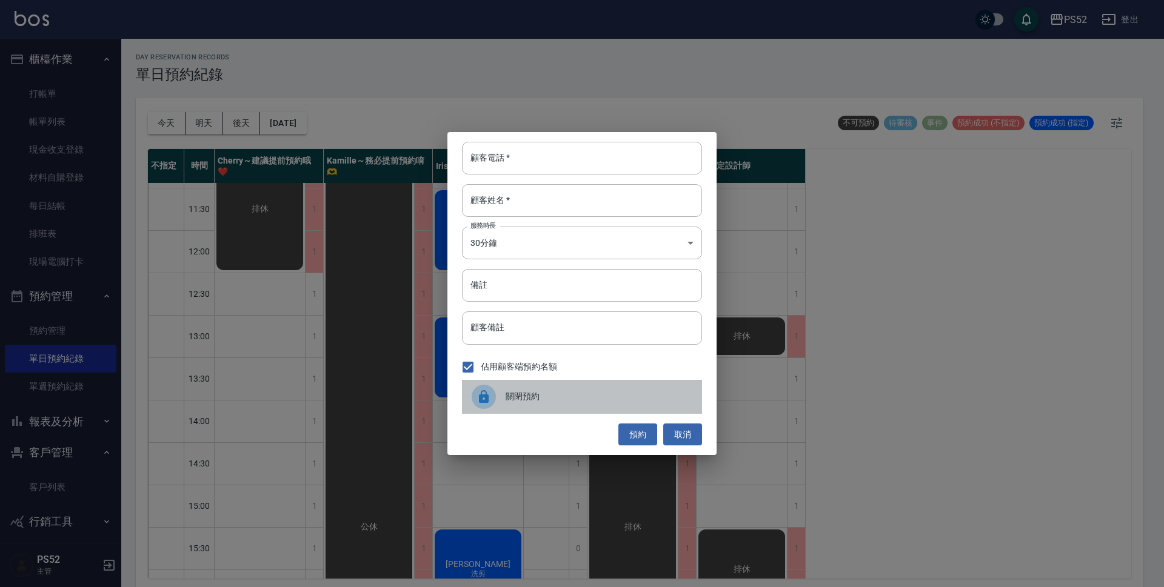
click at [575, 399] on span "關閉預約" at bounding box center [599, 396] width 187 height 13
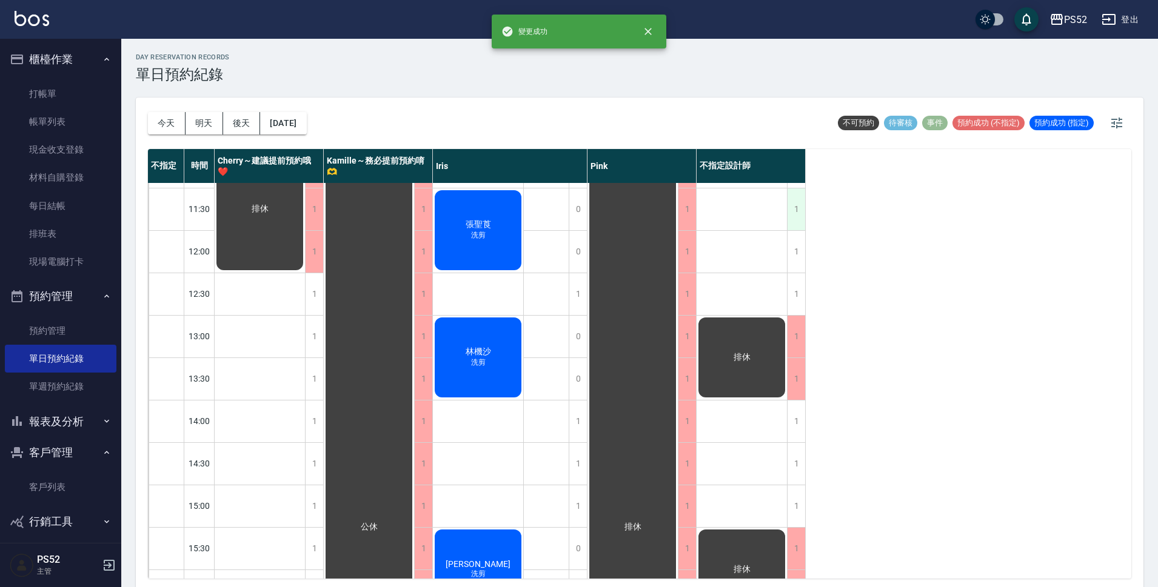
click at [795, 204] on div "1" at bounding box center [796, 210] width 18 height 42
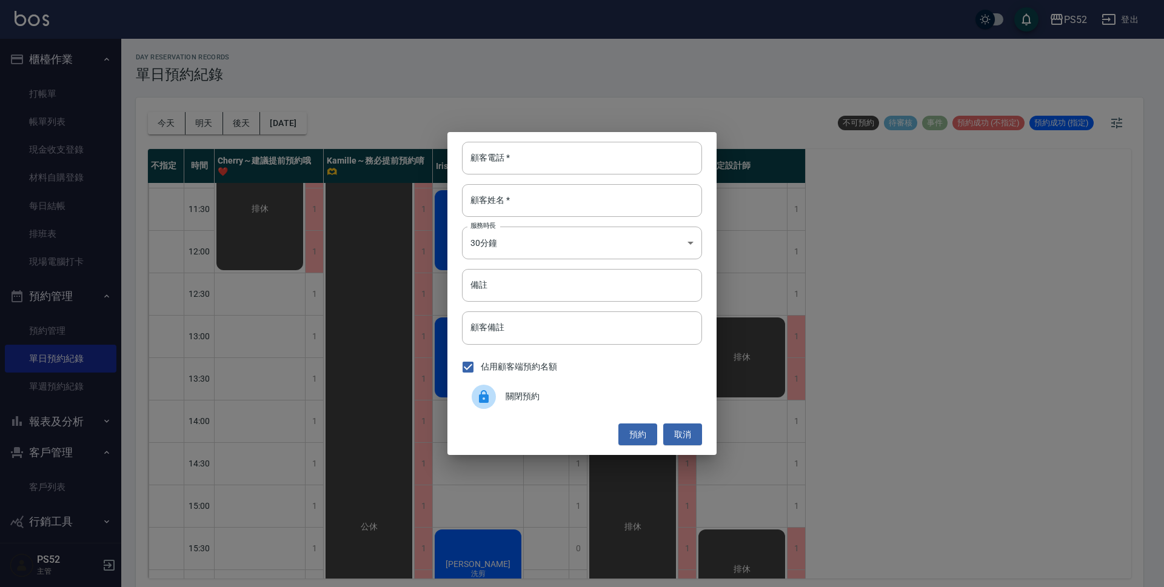
click at [580, 390] on div "關閉預約" at bounding box center [582, 397] width 240 height 34
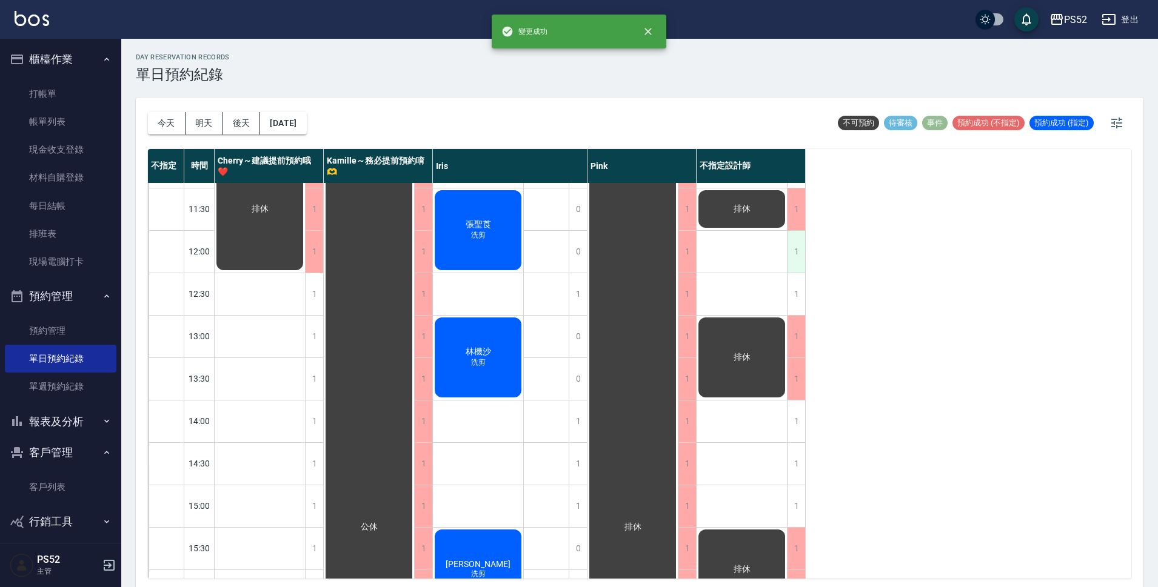
click at [794, 244] on div "1" at bounding box center [796, 252] width 18 height 42
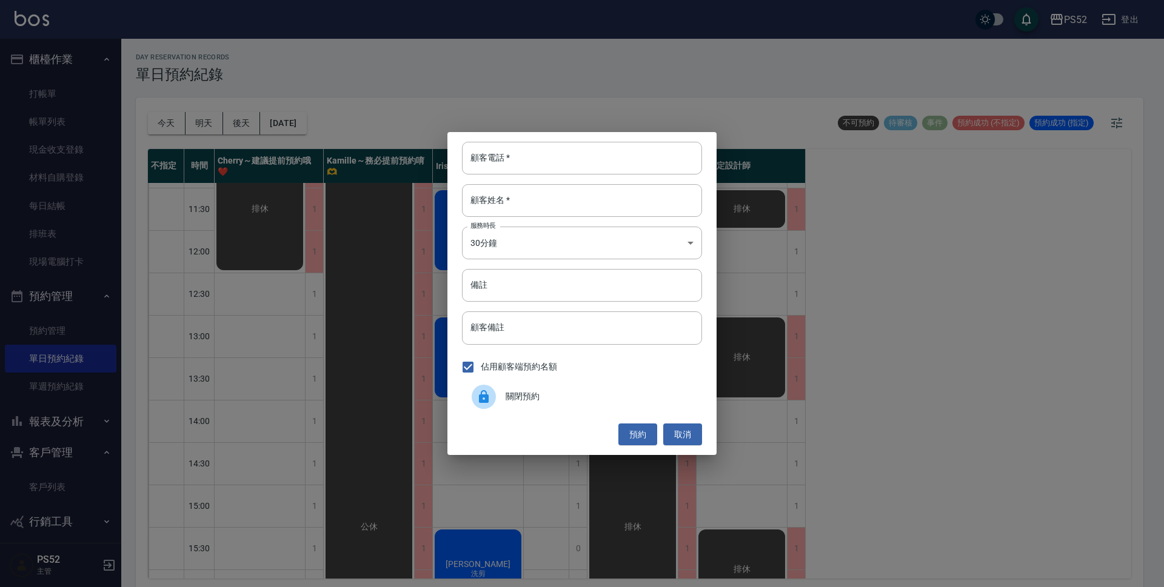
drag, startPoint x: 607, startPoint y: 378, endPoint x: 604, endPoint y: 388, distance: 10.2
click at [606, 380] on div "顧客電話   * 顧客電話   * 顧客姓名   * 顧客姓名   * 服務時長 30分鐘 1 服務時長 備註 備註 顧客備註 顧客備註 佔用顧客端預約名額 …" at bounding box center [581, 293] width 269 height 323
click at [604, 388] on div "關閉預約" at bounding box center [582, 397] width 240 height 34
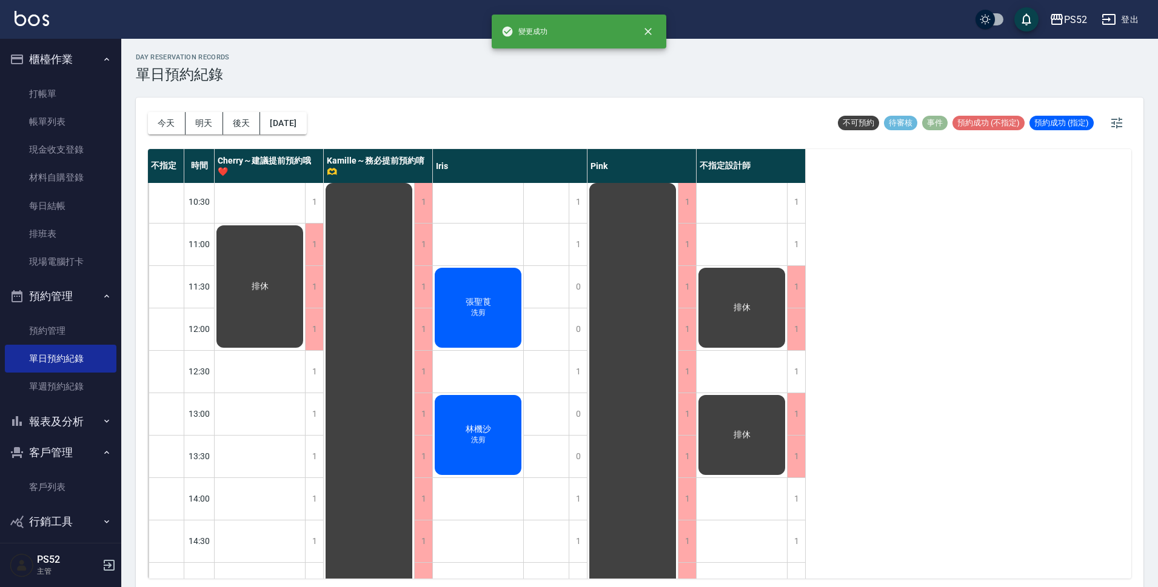
scroll to position [0, 0]
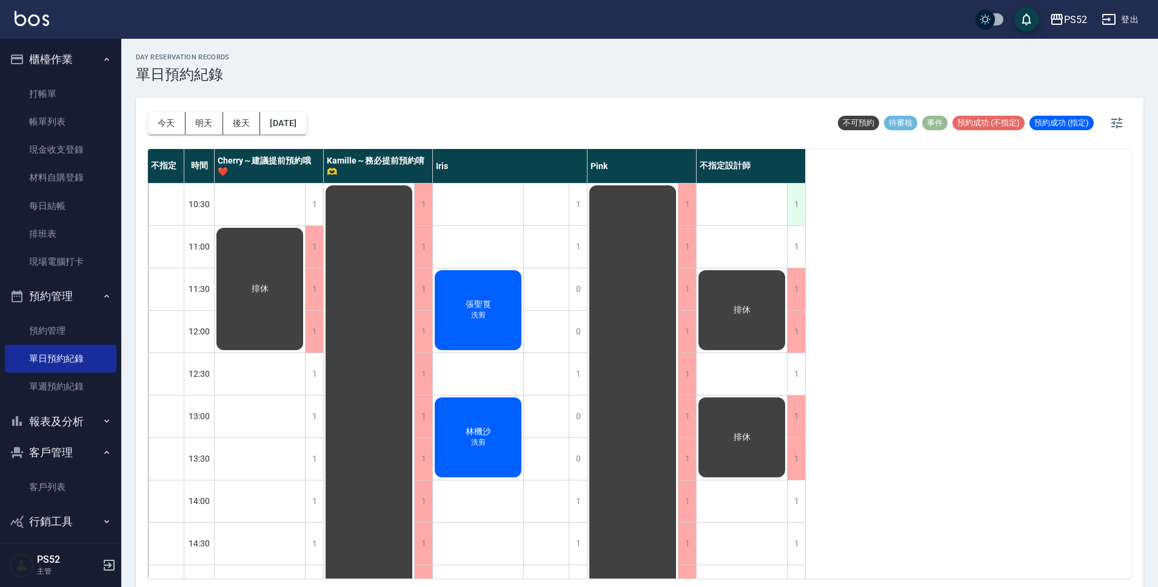
click at [798, 214] on div "1" at bounding box center [796, 205] width 18 height 42
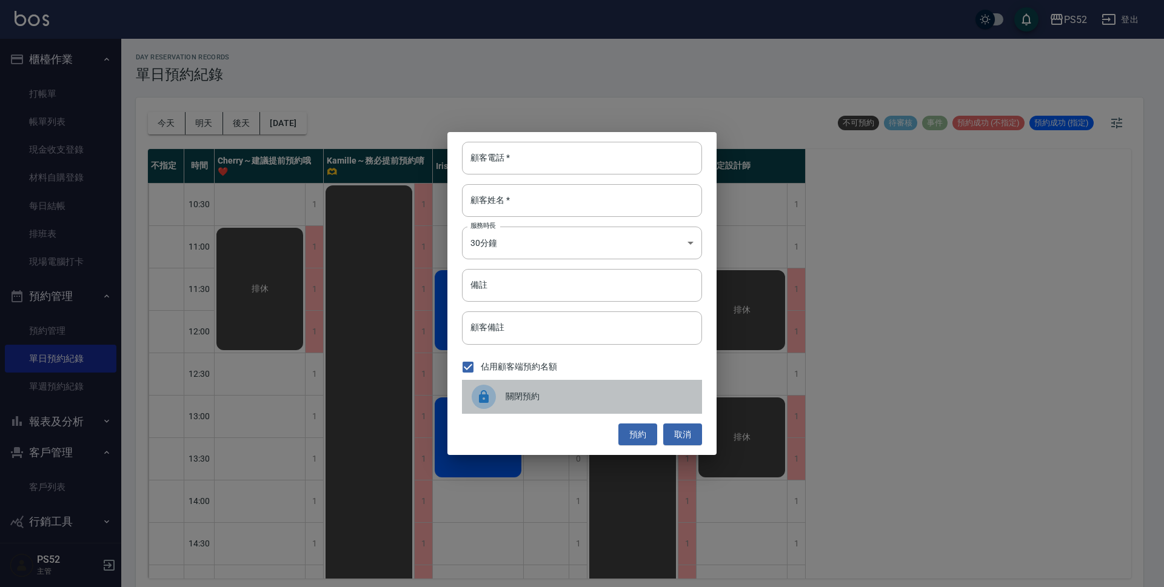
click at [599, 393] on span "關閉預約" at bounding box center [599, 396] width 187 height 13
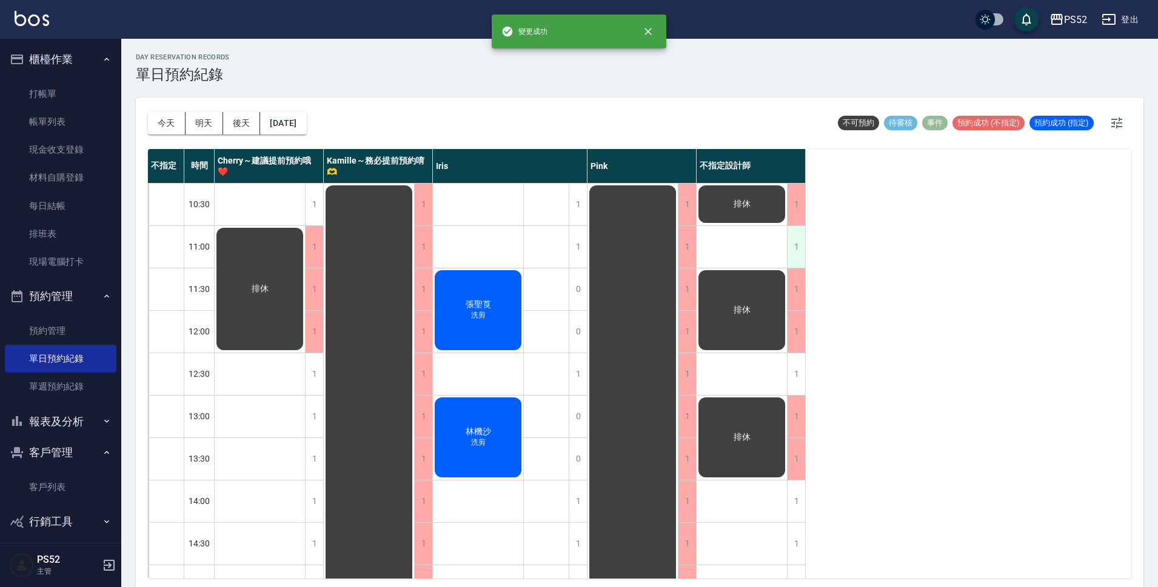
click at [793, 266] on div "1" at bounding box center [796, 247] width 18 height 42
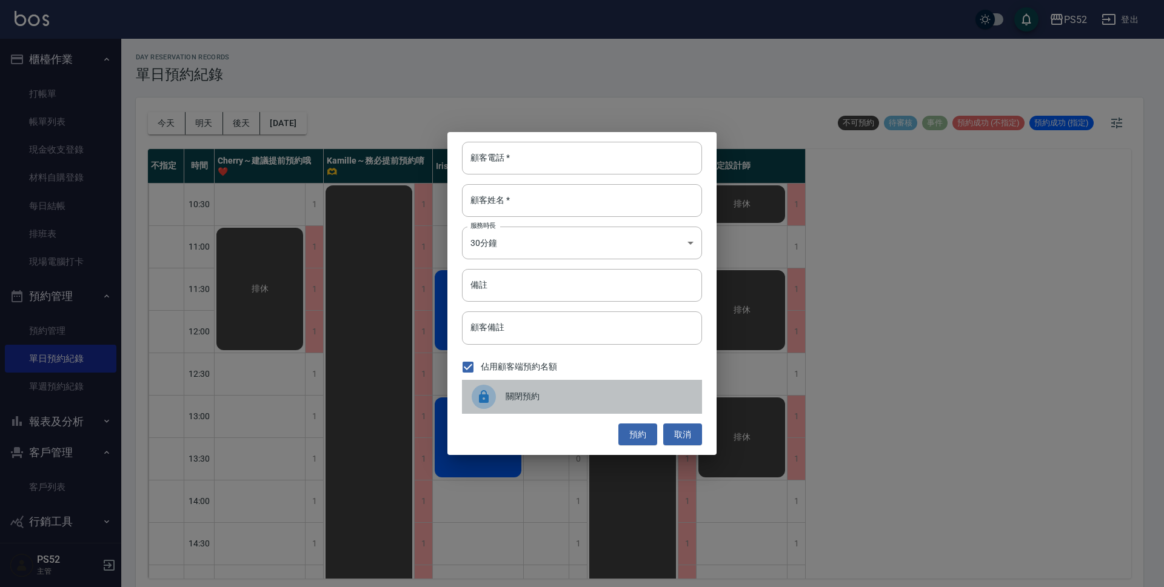
click at [650, 401] on span "關閉預約" at bounding box center [599, 396] width 187 height 13
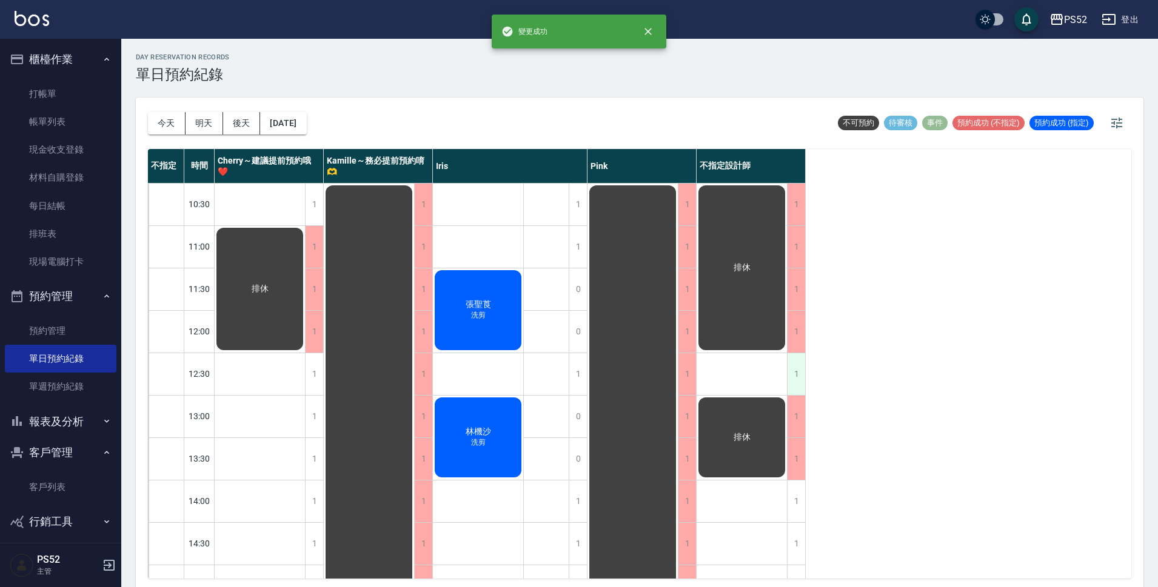
click at [794, 376] on div "1" at bounding box center [796, 374] width 18 height 42
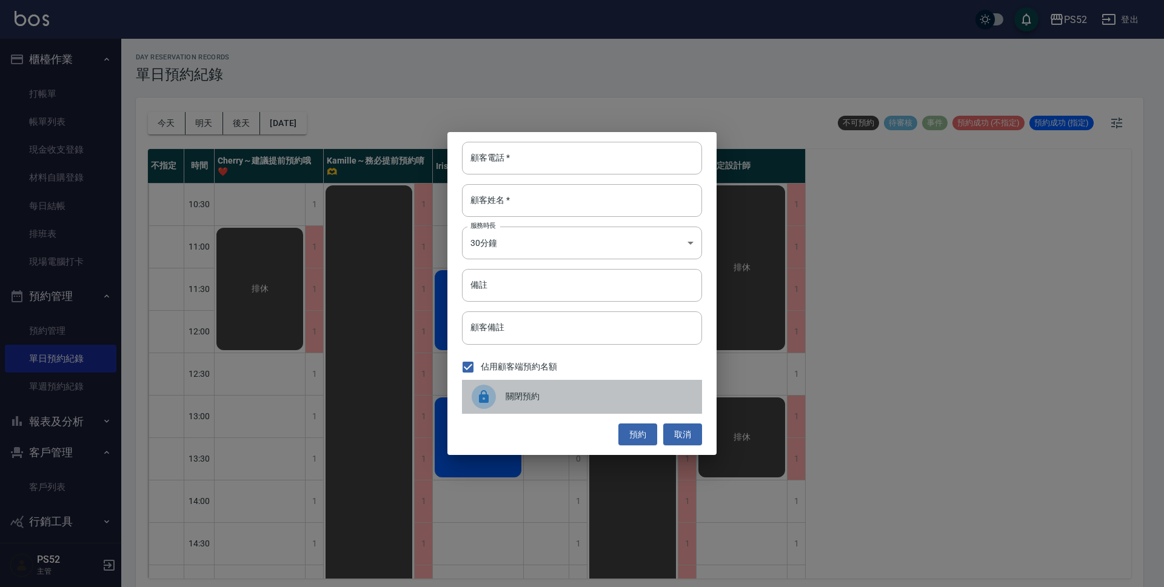
click at [603, 402] on span "關閉預約" at bounding box center [599, 396] width 187 height 13
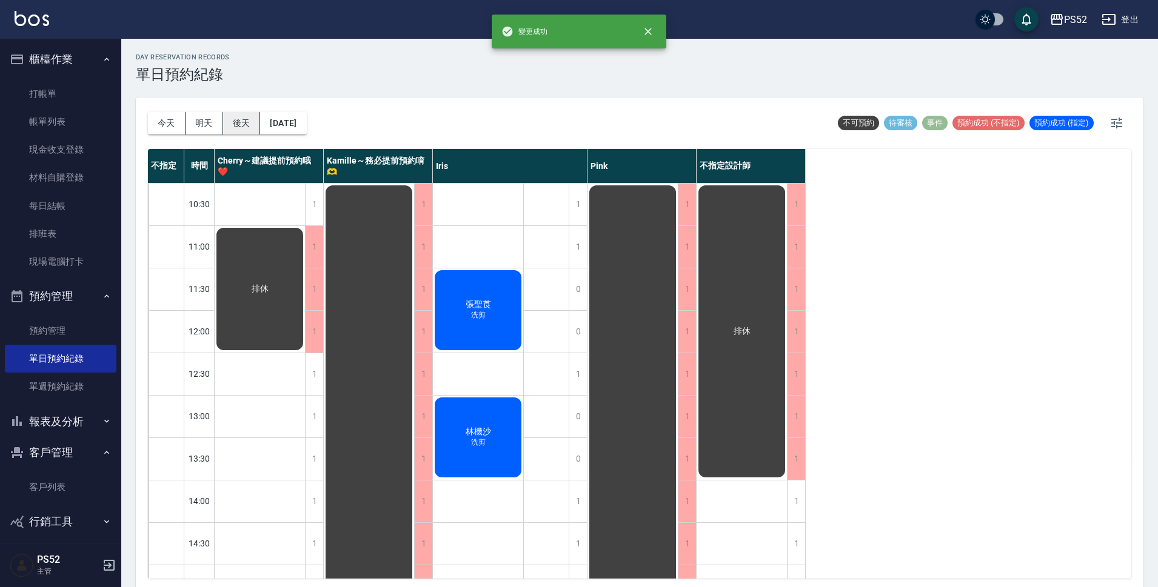
click at [233, 127] on button "後天" at bounding box center [242, 123] width 38 height 22
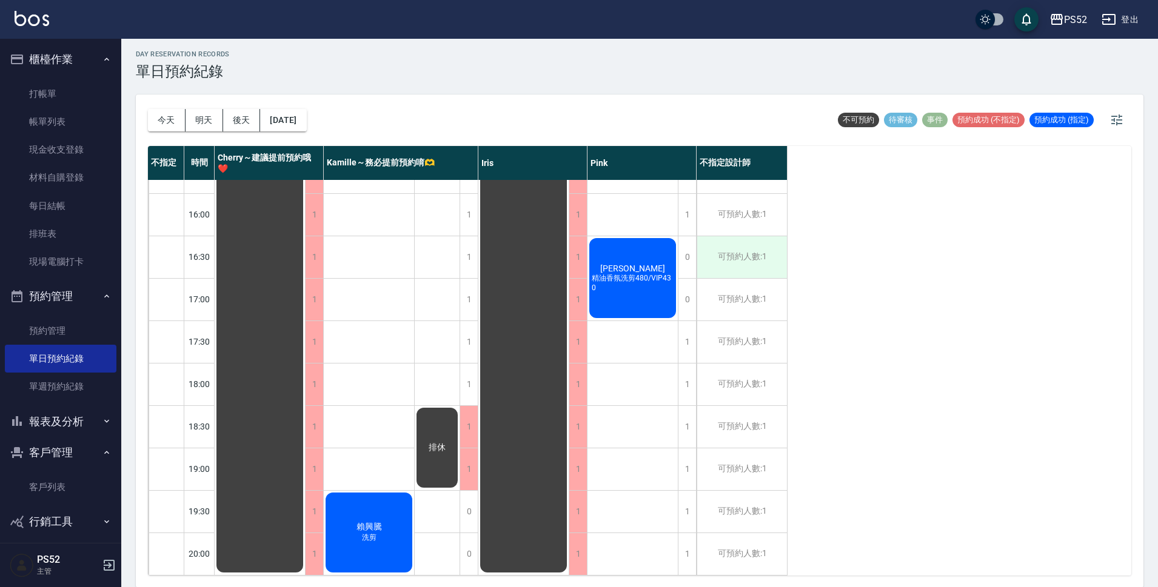
scroll to position [4, 0]
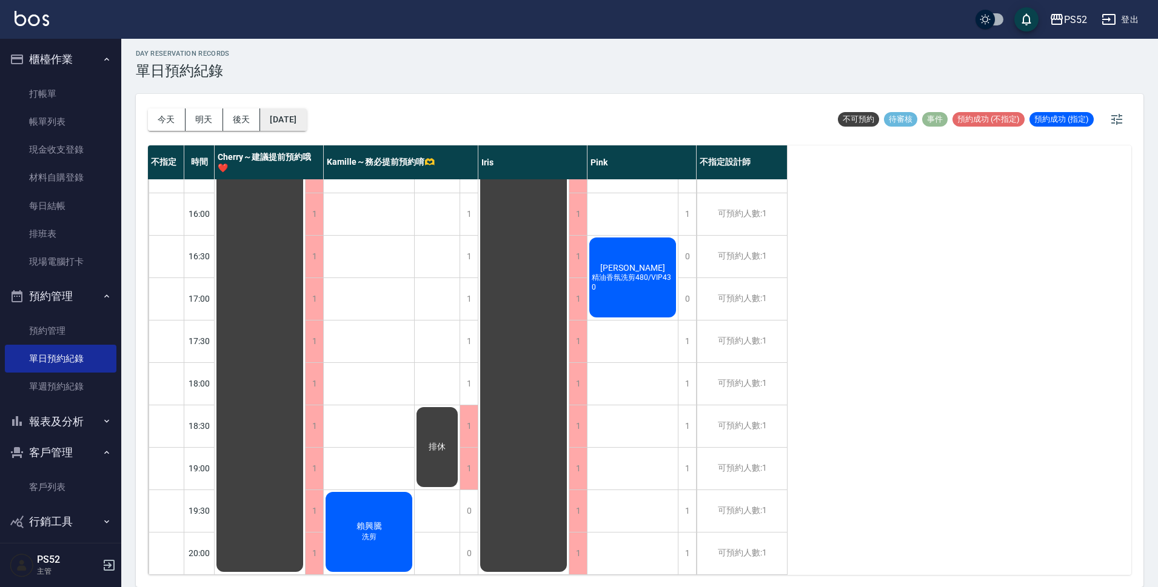
click at [293, 118] on button "[DATE]" at bounding box center [283, 119] width 46 height 22
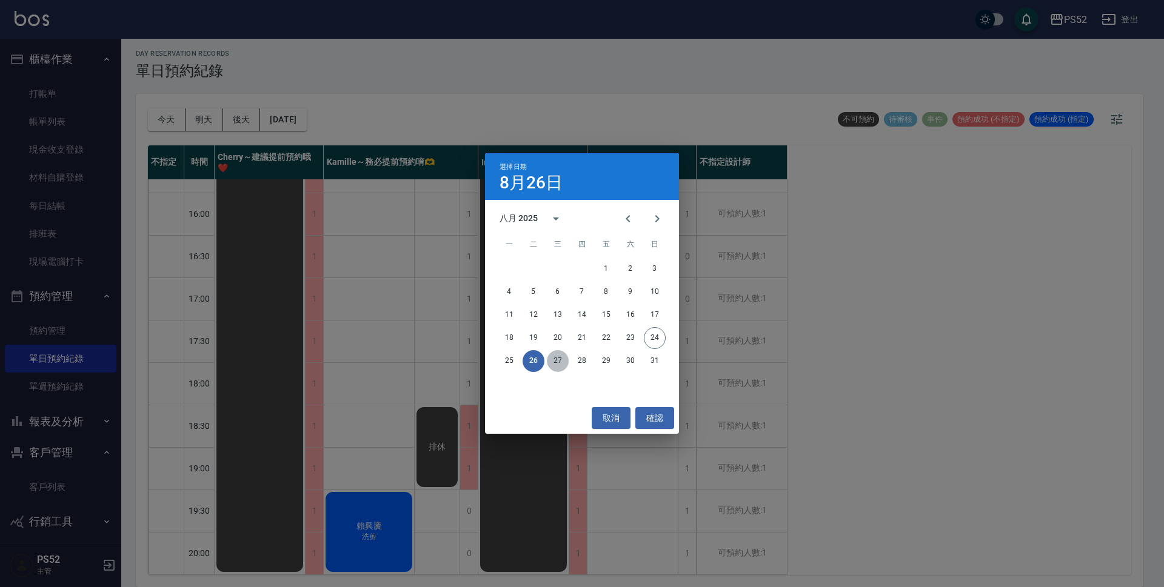
click at [555, 361] on button "27" at bounding box center [558, 361] width 22 height 22
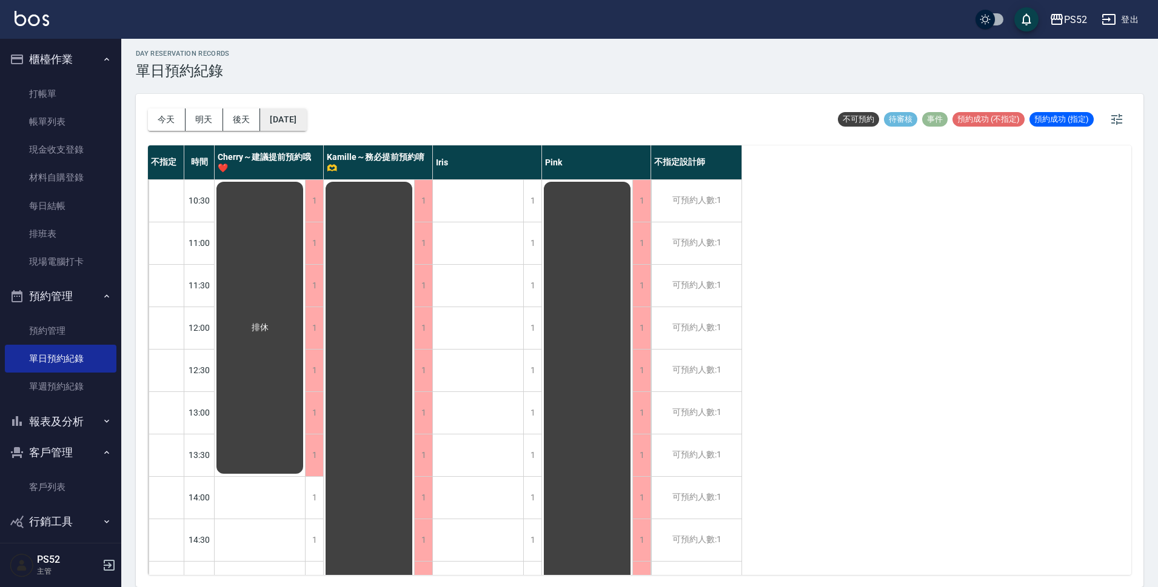
click at [286, 125] on button "[DATE]" at bounding box center [283, 119] width 46 height 22
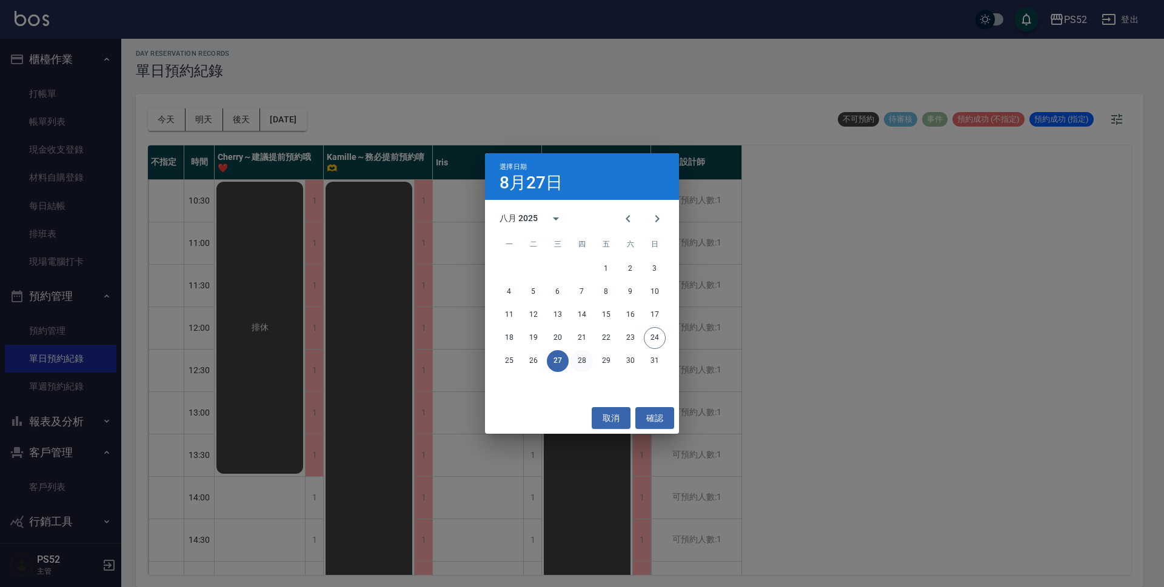
click at [582, 364] on button "28" at bounding box center [582, 361] width 22 height 22
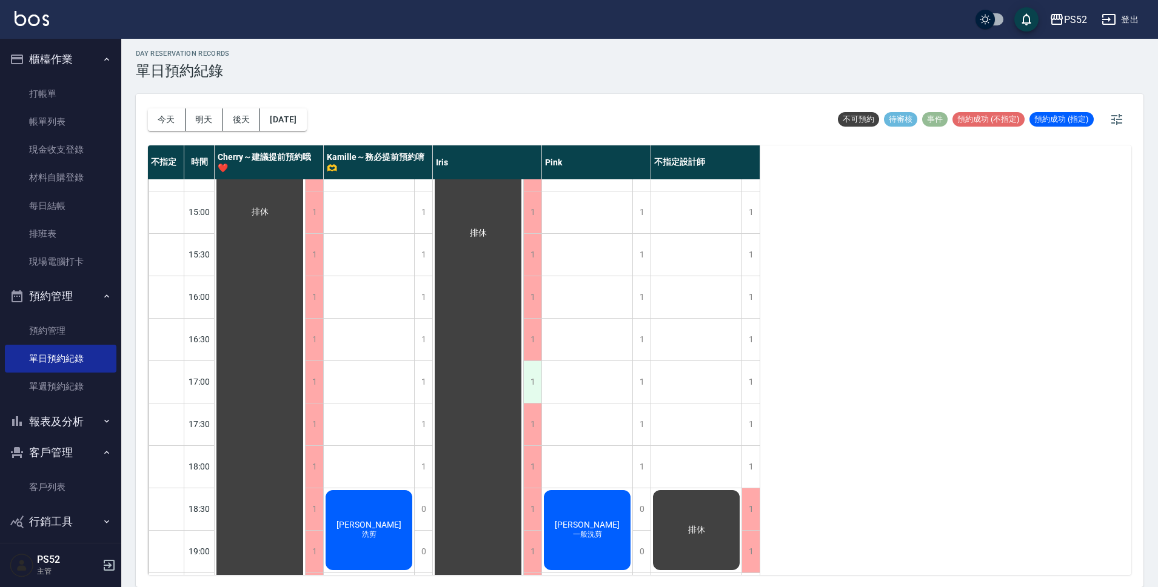
scroll to position [444, 0]
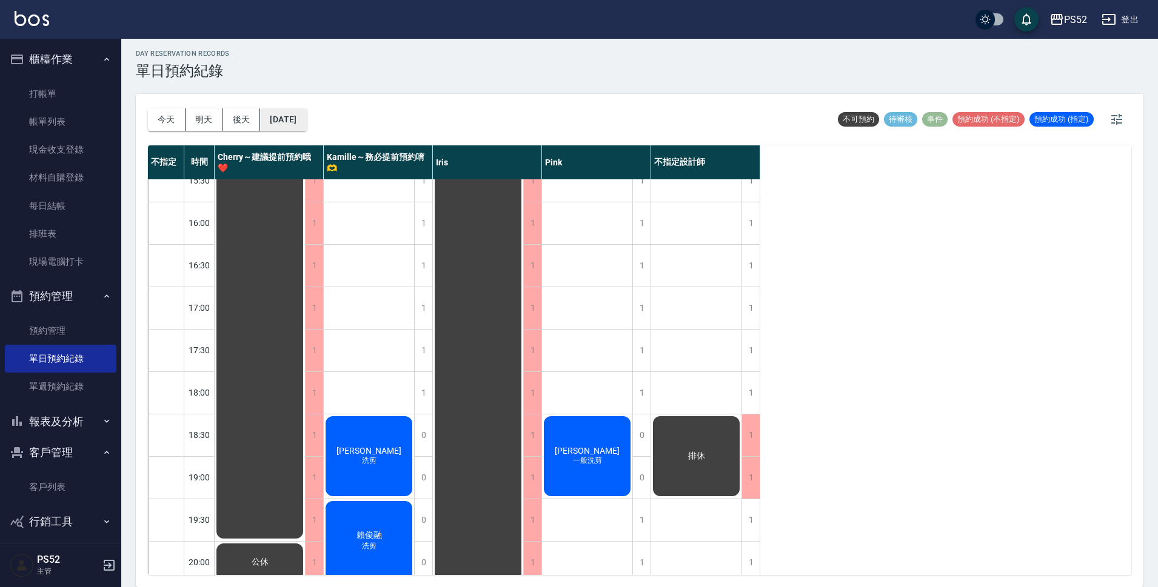
click at [304, 122] on button "[DATE]" at bounding box center [283, 119] width 46 height 22
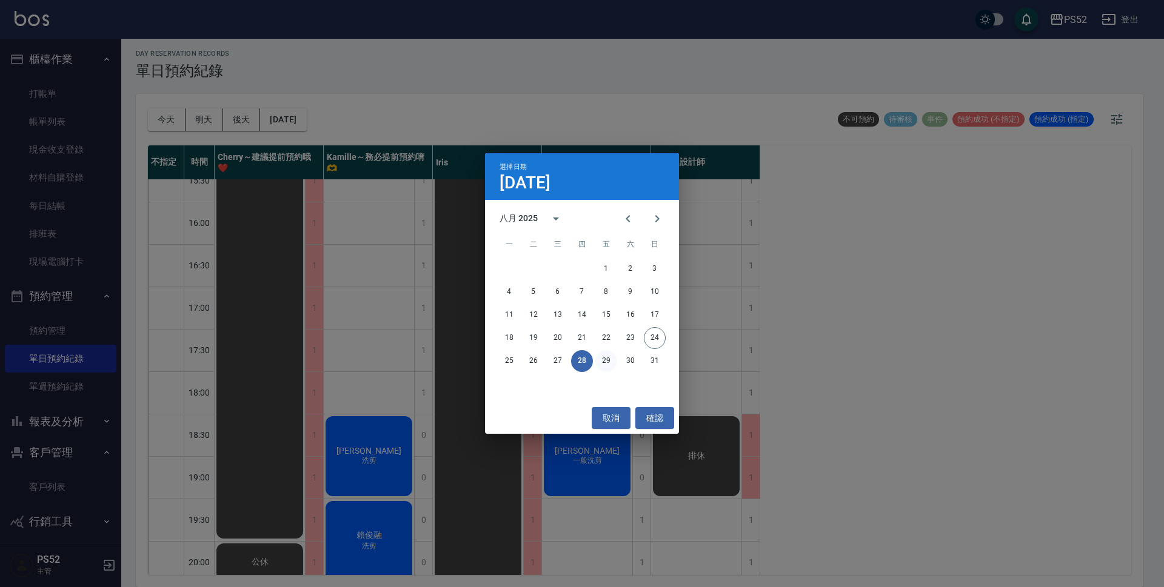
click at [613, 359] on button "29" at bounding box center [606, 361] width 22 height 22
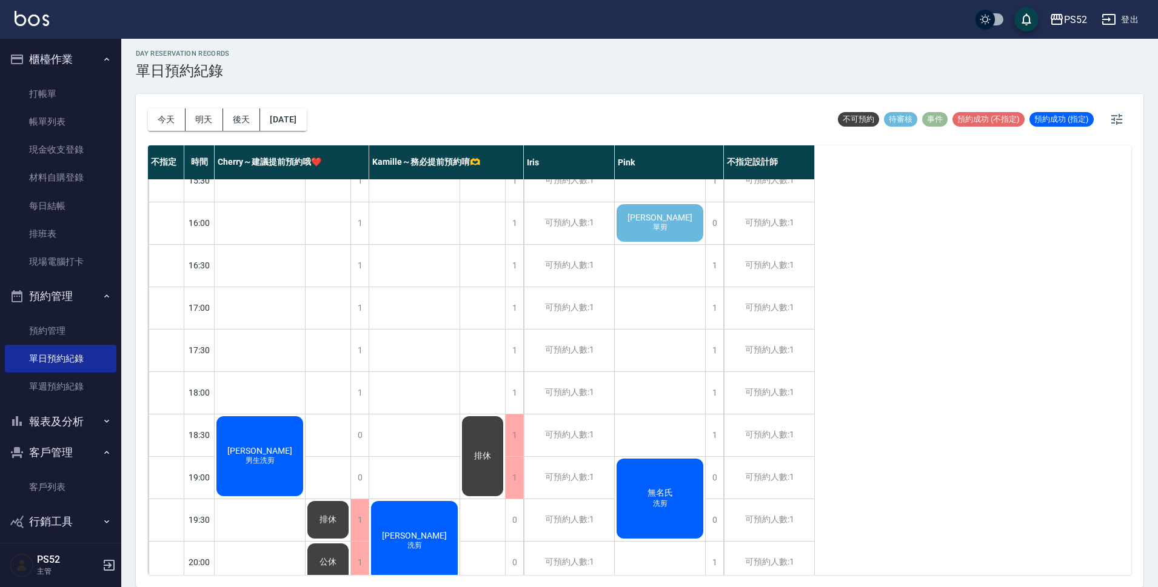
click at [305, 159] on div "[PERSON_NAME] 單剪" at bounding box center [260, 138] width 90 height 41
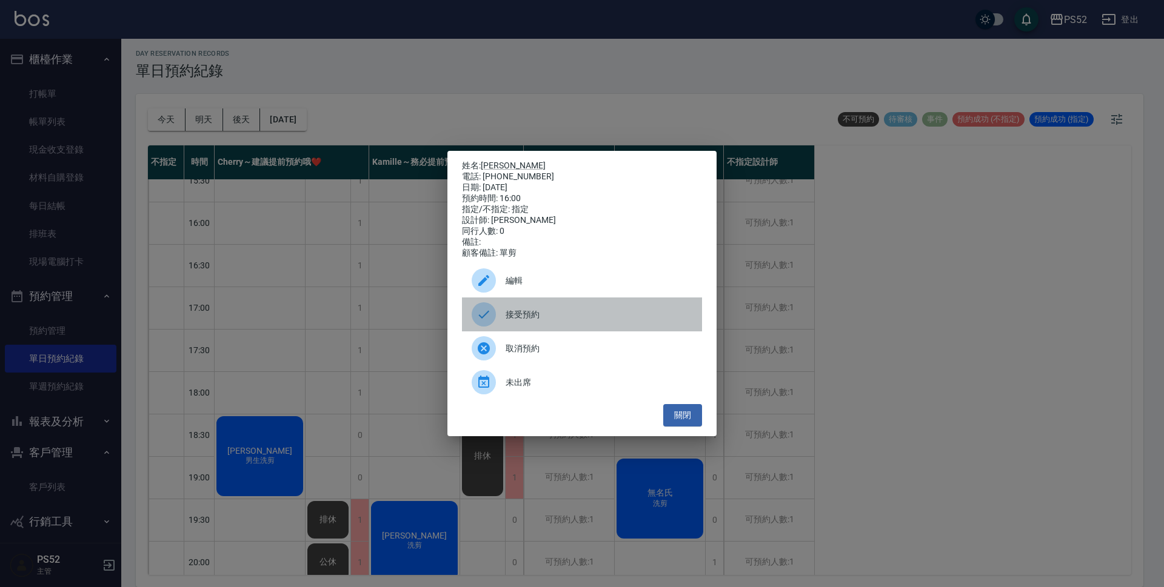
click at [530, 316] on span "接受預約" at bounding box center [599, 315] width 187 height 13
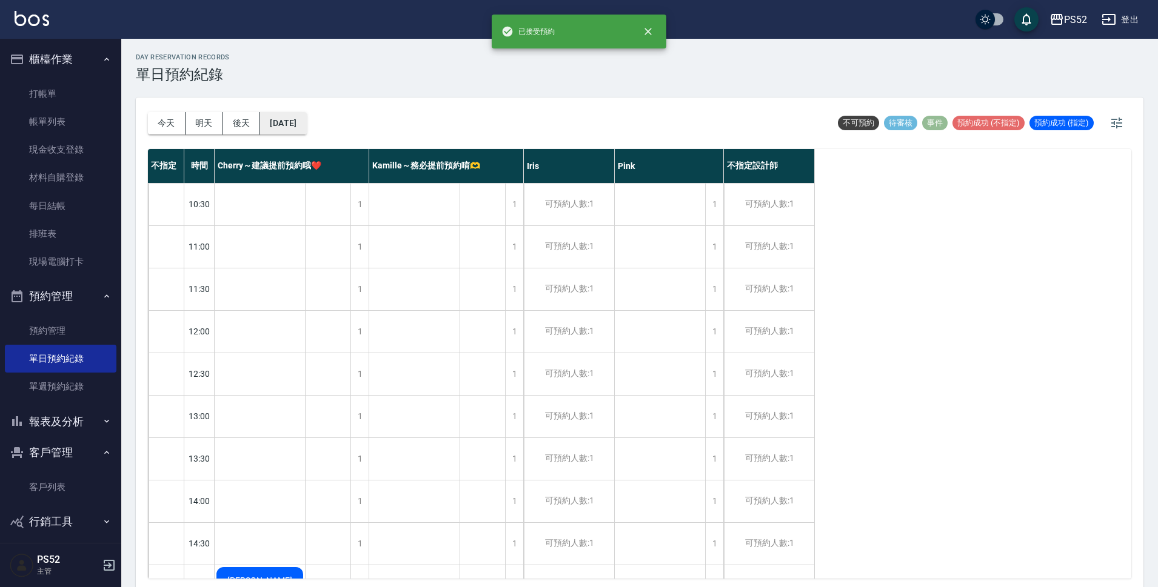
click at [304, 113] on button "[DATE]" at bounding box center [283, 123] width 46 height 22
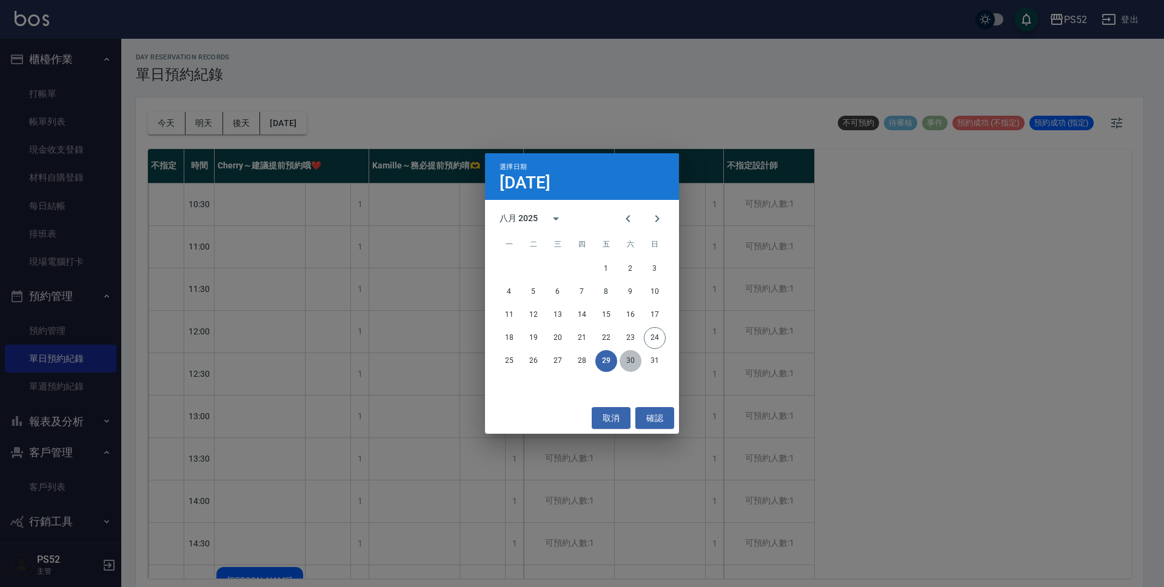
click at [632, 361] on button "30" at bounding box center [630, 361] width 22 height 22
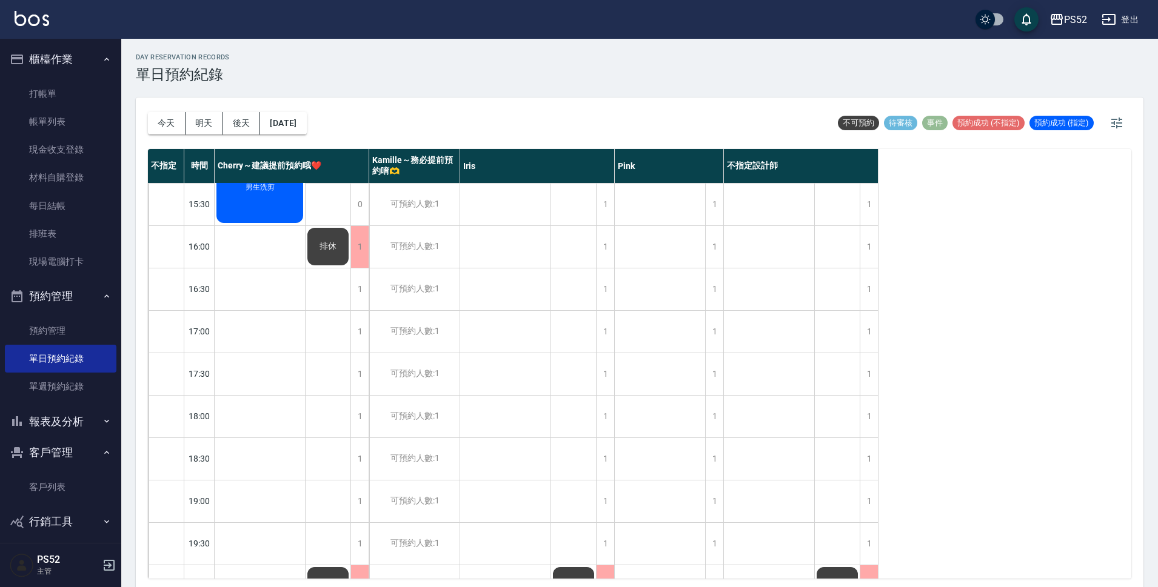
scroll to position [464, 0]
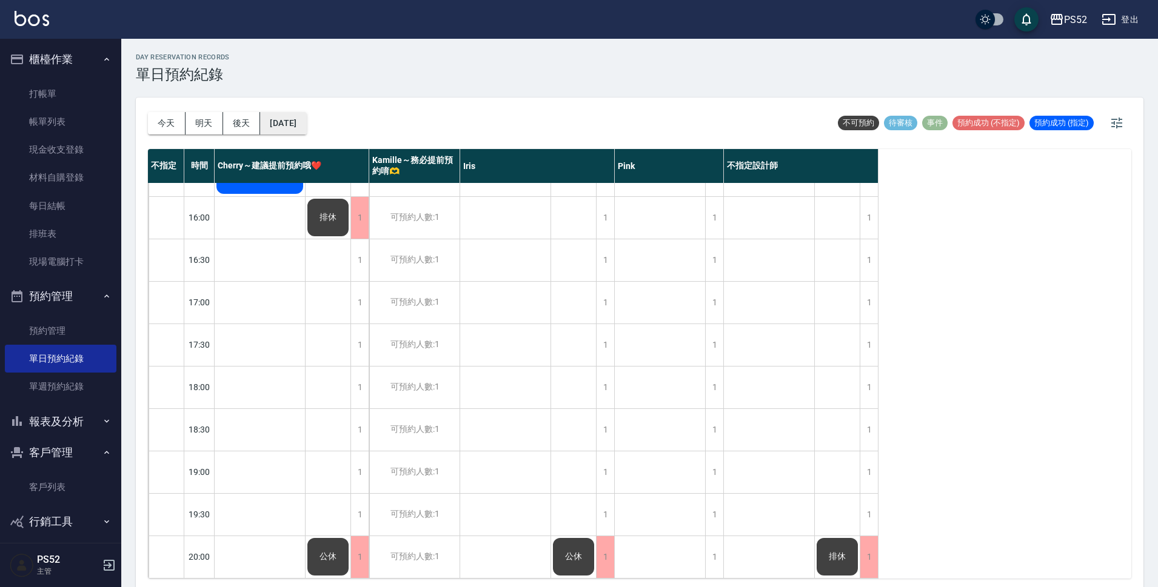
click at [306, 124] on button "[DATE]" at bounding box center [283, 123] width 46 height 22
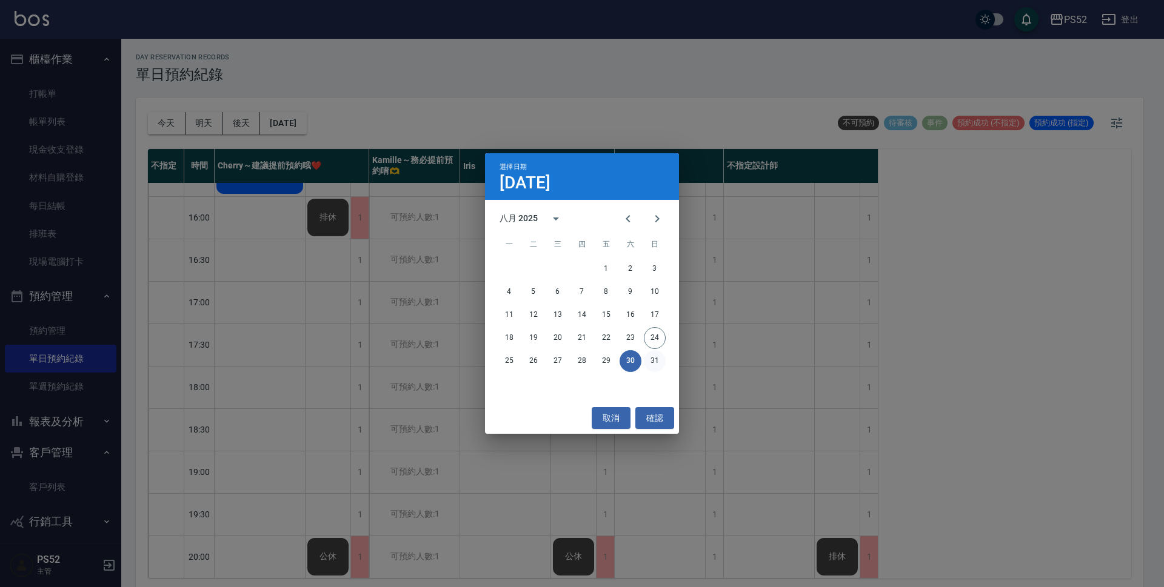
click at [653, 357] on button "31" at bounding box center [655, 361] width 22 height 22
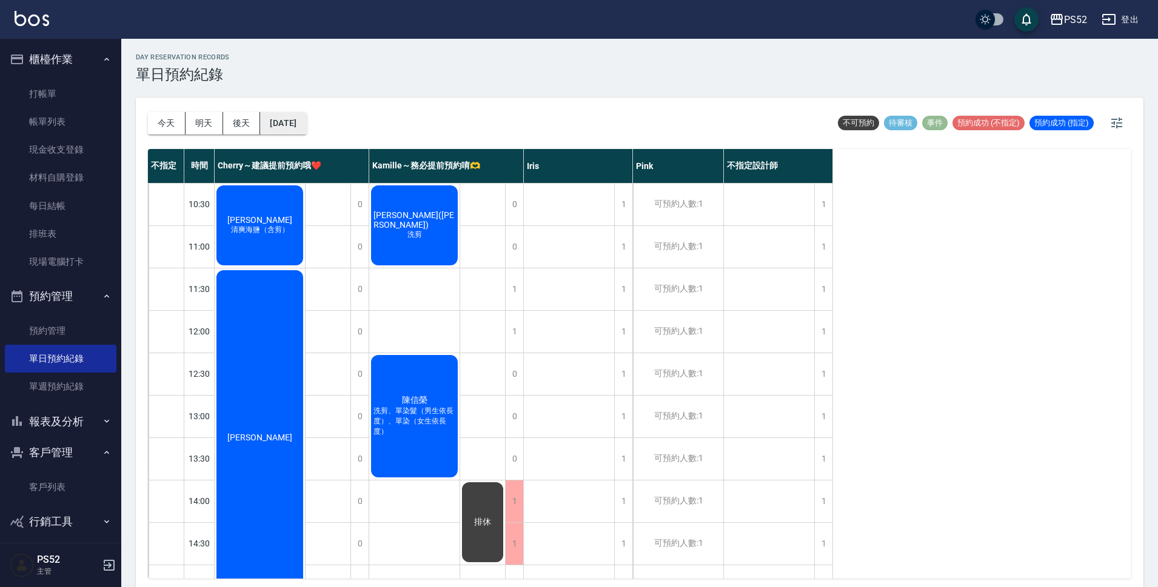
click at [292, 120] on button "[DATE]" at bounding box center [283, 123] width 46 height 22
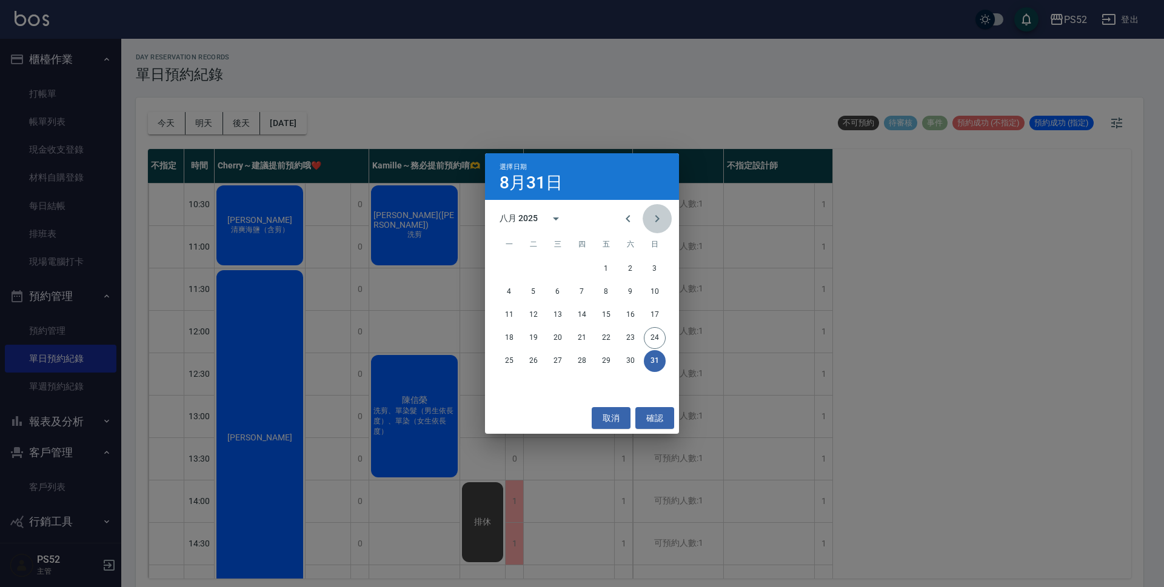
click at [658, 223] on icon "Next month" at bounding box center [657, 219] width 15 height 15
click at [508, 273] on button "1" at bounding box center [509, 269] width 22 height 22
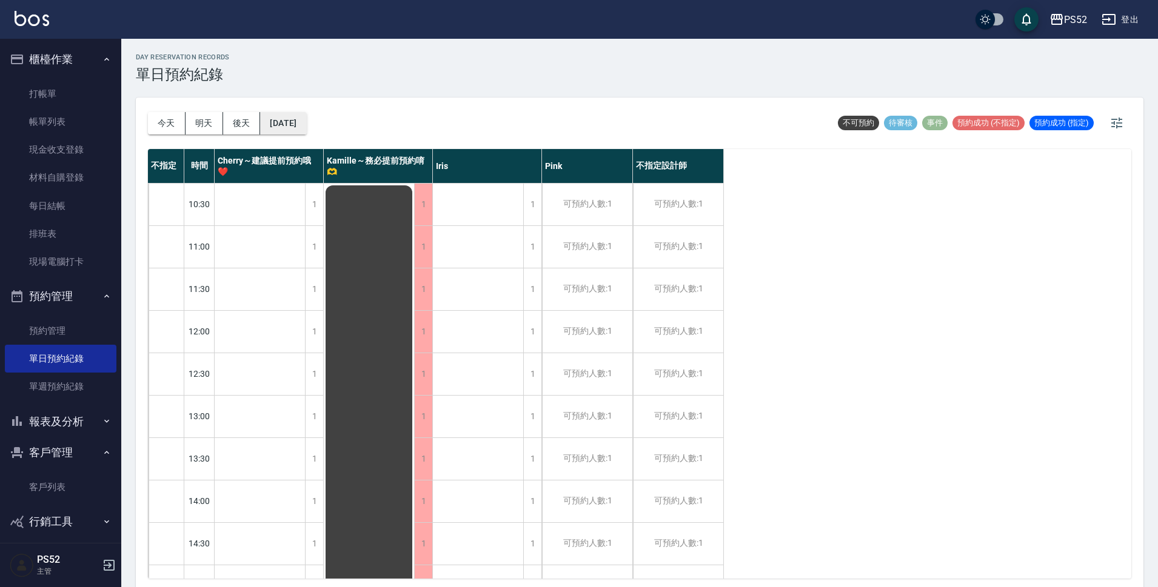
click at [305, 125] on button "[DATE]" at bounding box center [283, 123] width 46 height 22
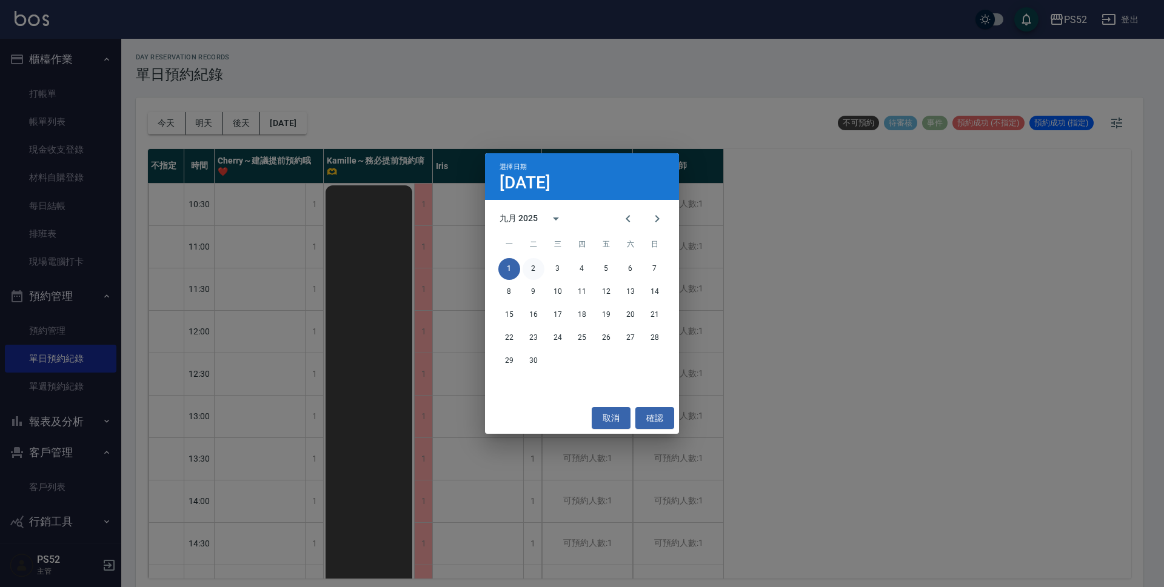
click at [539, 267] on button "2" at bounding box center [533, 269] width 22 height 22
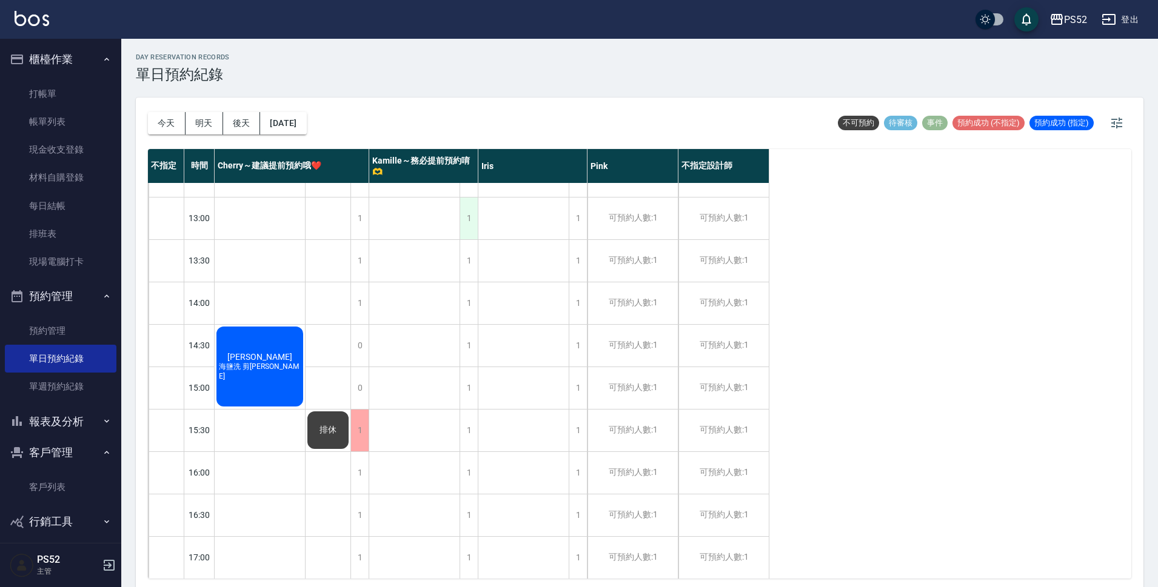
scroll to position [242, 0]
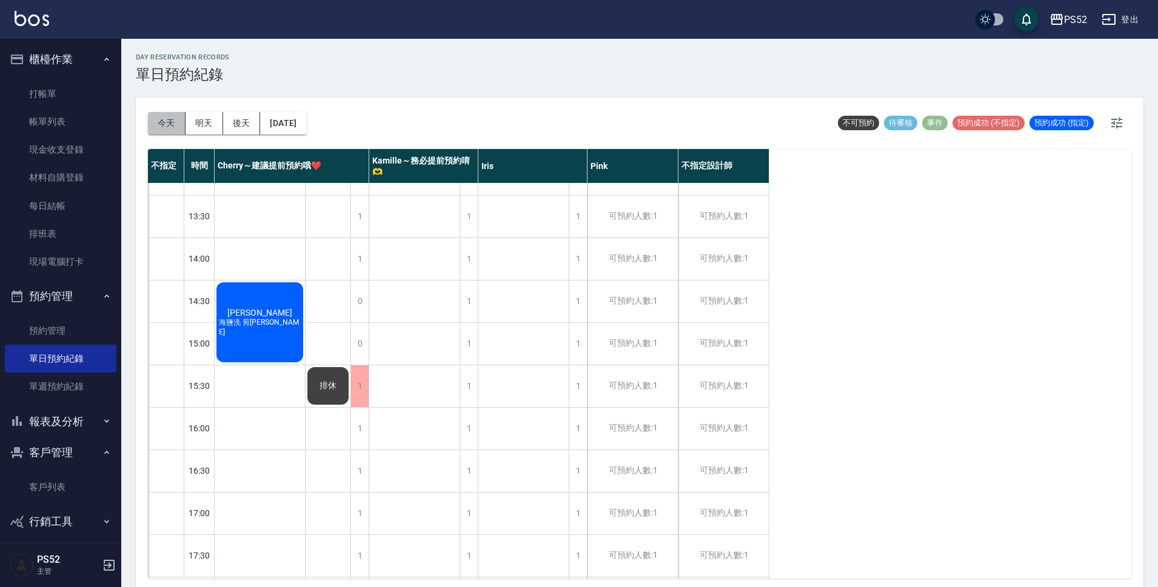
click at [171, 127] on button "今天" at bounding box center [167, 123] width 38 height 22
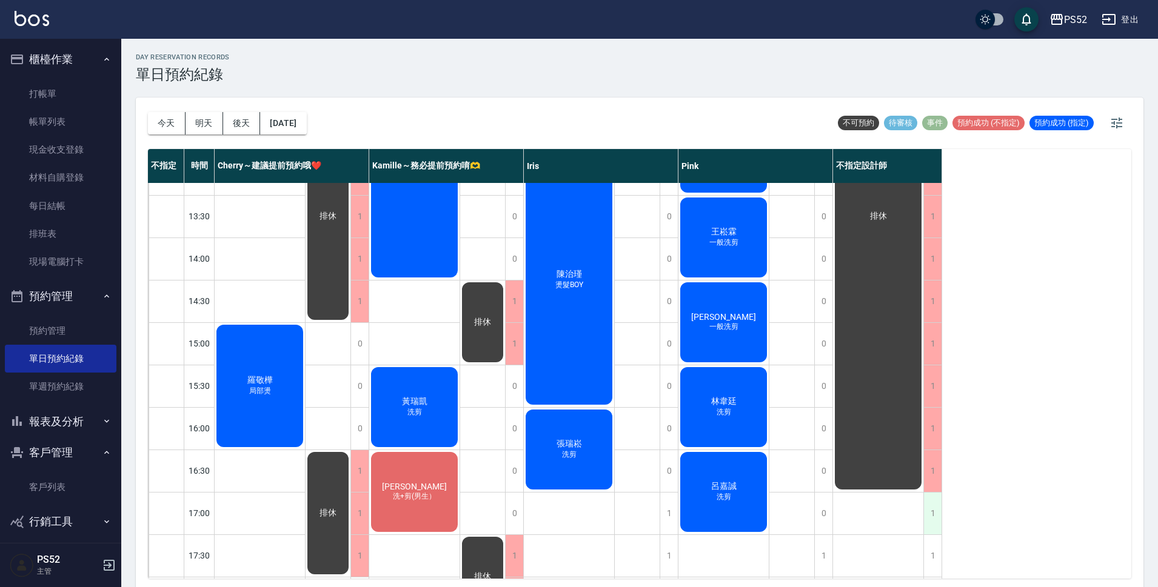
click at [938, 506] on div "1" at bounding box center [932, 514] width 18 height 42
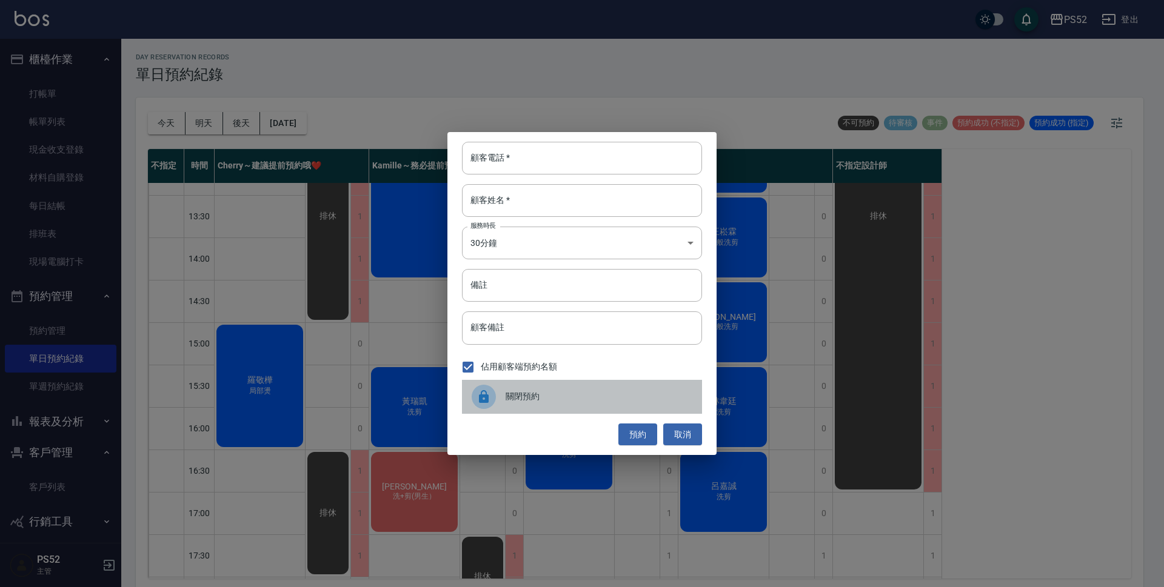
click at [586, 394] on span "關閉預約" at bounding box center [599, 396] width 187 height 13
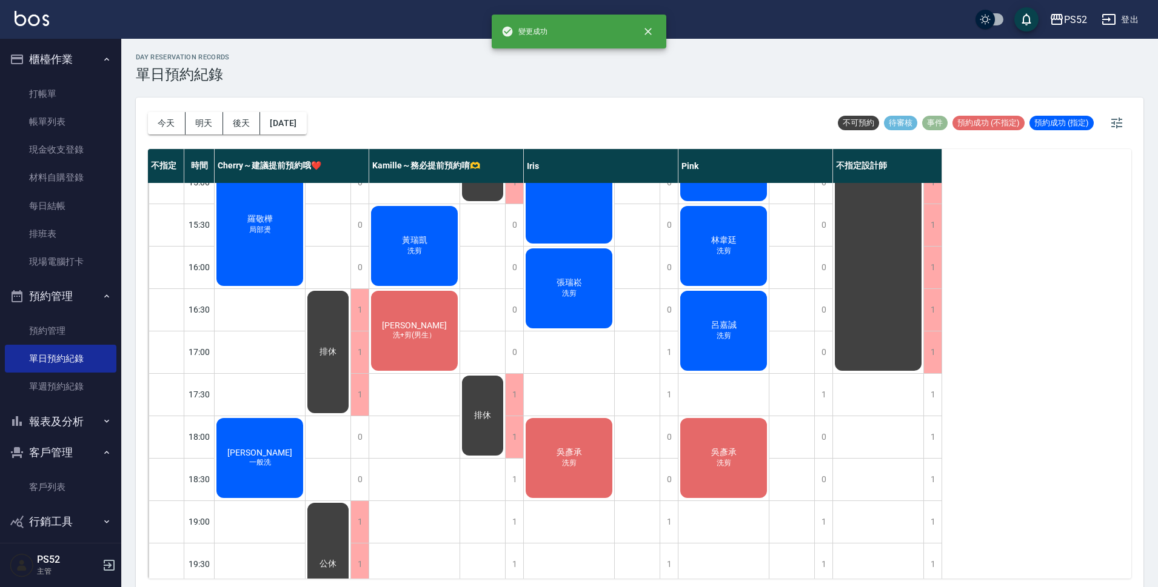
scroll to position [404, 0]
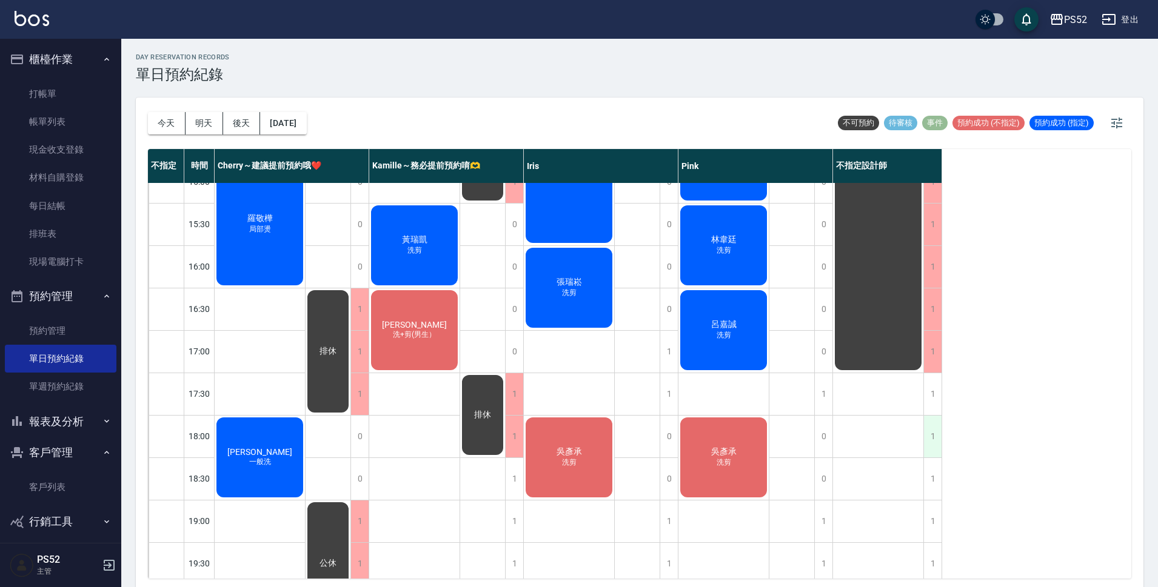
click at [937, 422] on div "1" at bounding box center [932, 437] width 18 height 42
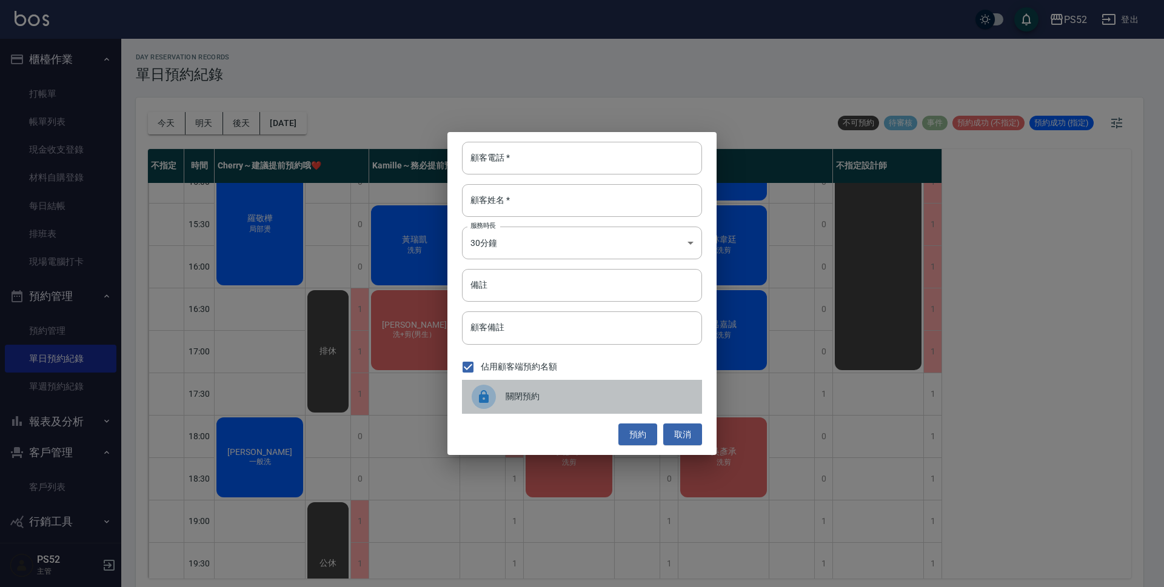
click at [562, 395] on span "關閉預約" at bounding box center [599, 396] width 187 height 13
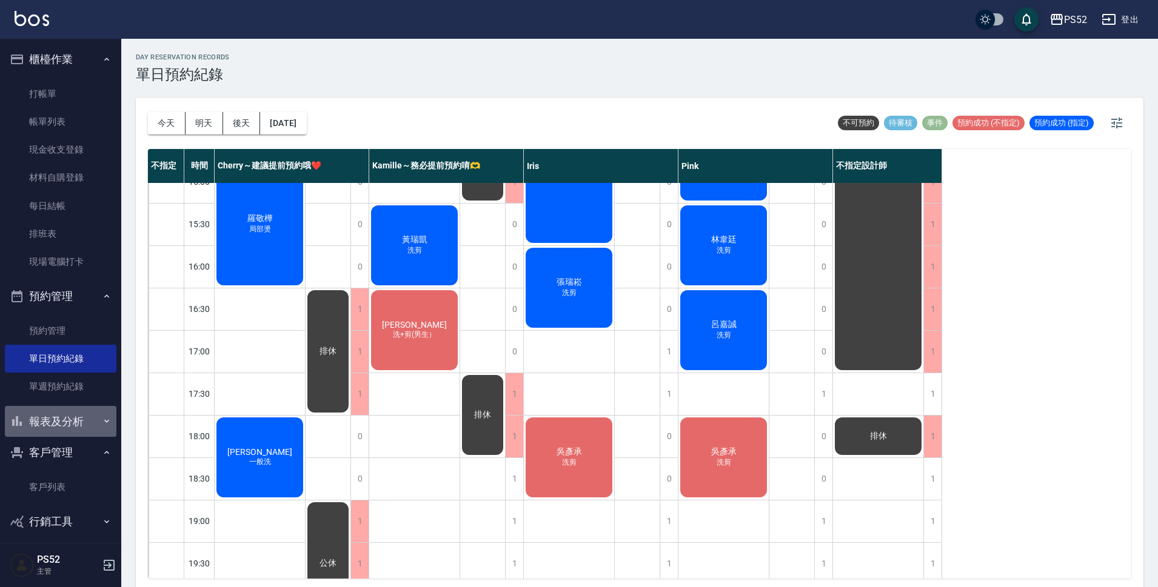
click at [65, 427] on button "報表及分析" at bounding box center [61, 422] width 112 height 32
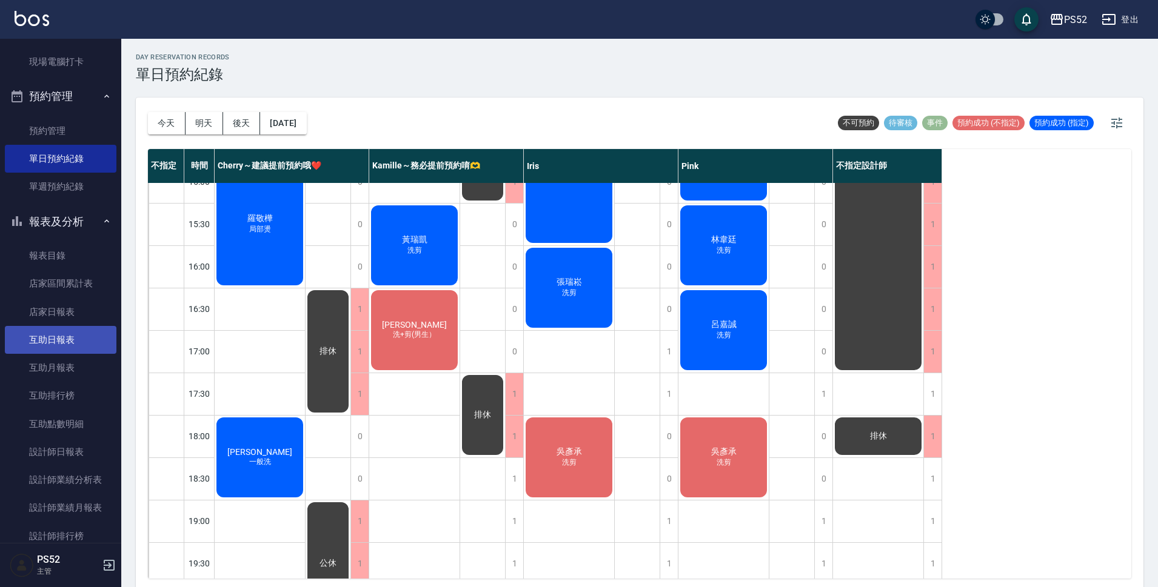
scroll to position [202, 0]
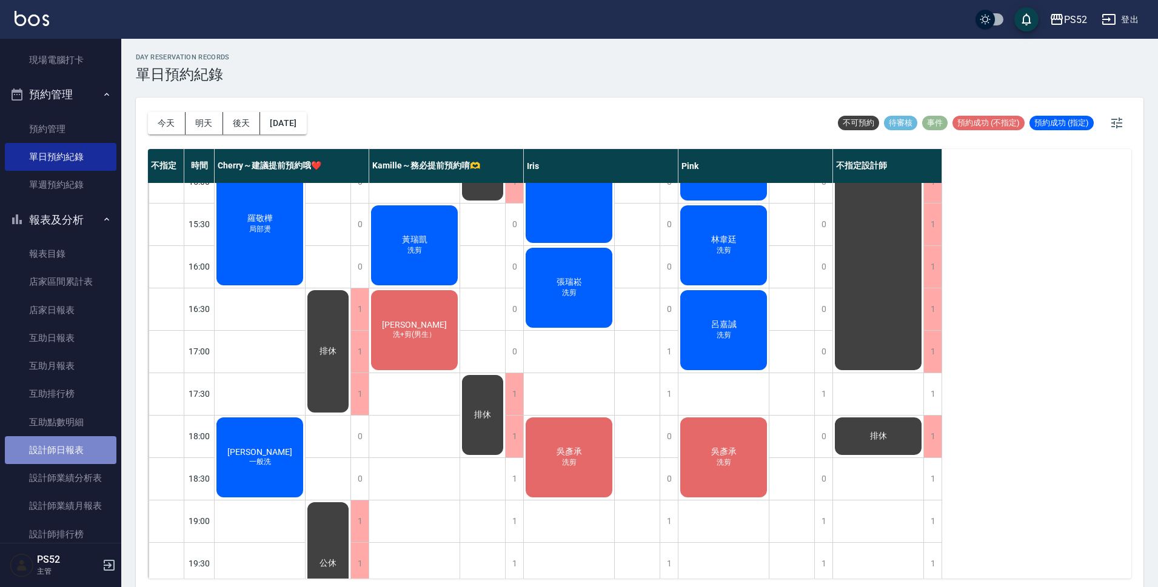
click at [78, 461] on link "設計師日報表" at bounding box center [61, 450] width 112 height 28
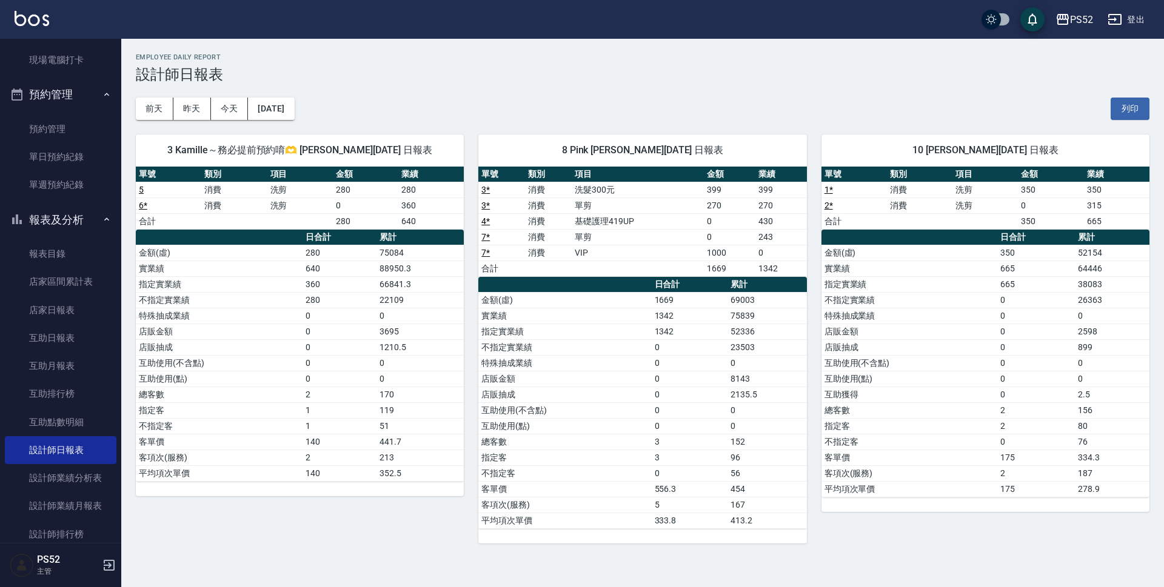
click at [332, 535] on div "3 Kamille～務必提前預約唷🫶 [PERSON_NAME][DATE] 日報表 單號 類別 項目 金額 業績 5 消費 洗剪 280 280 6 * 消…" at bounding box center [292, 332] width 342 height 424
click at [73, 164] on link "單日預約紀錄" at bounding box center [61, 157] width 112 height 28
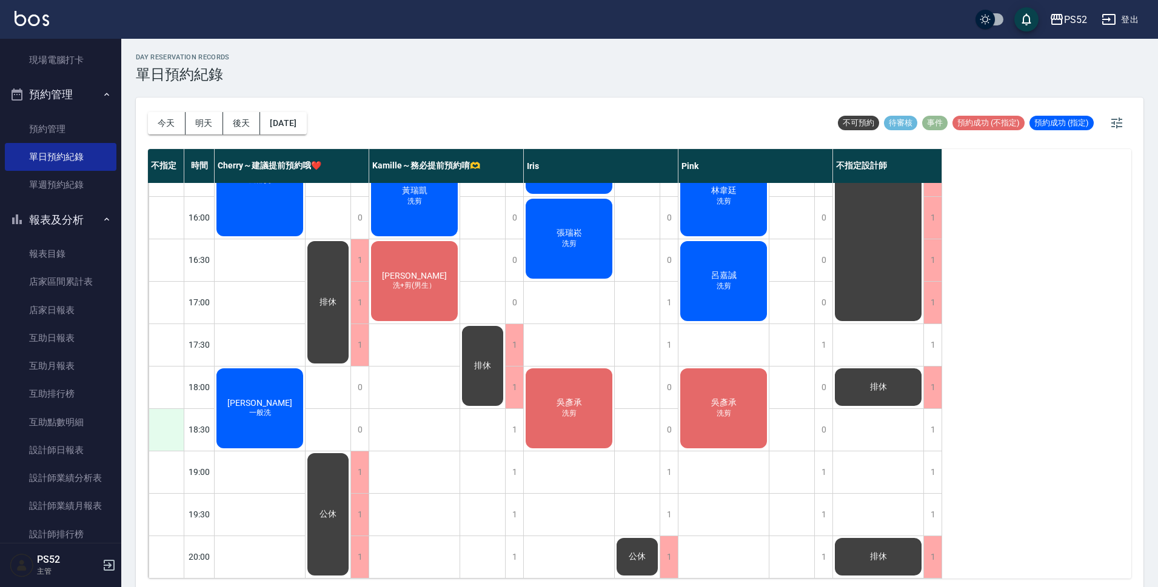
scroll to position [4, 0]
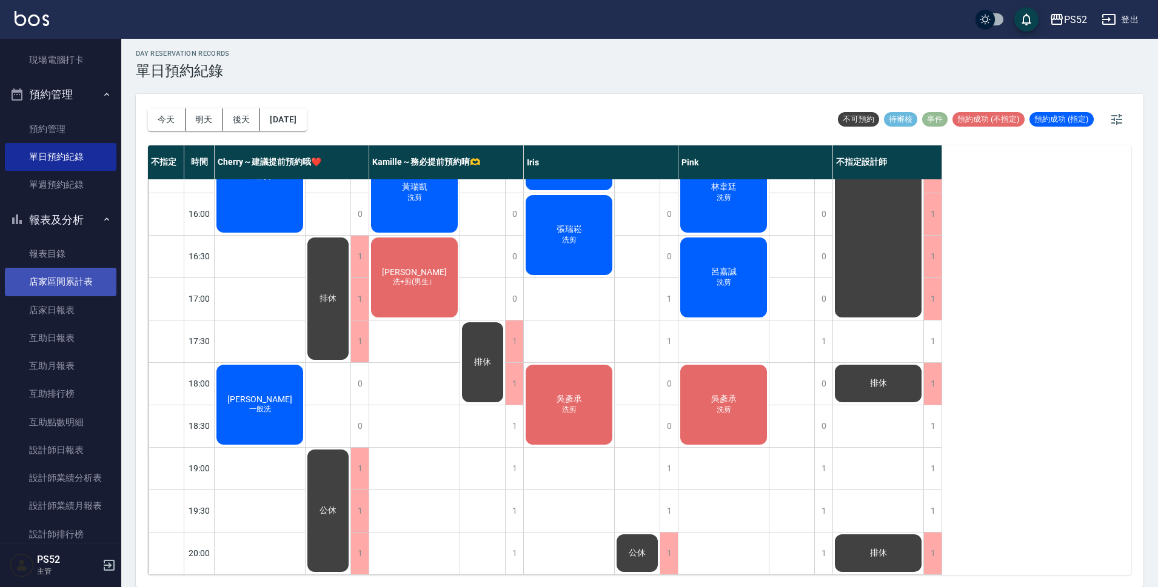
click at [76, 293] on link "店家區間累計表" at bounding box center [61, 282] width 112 height 28
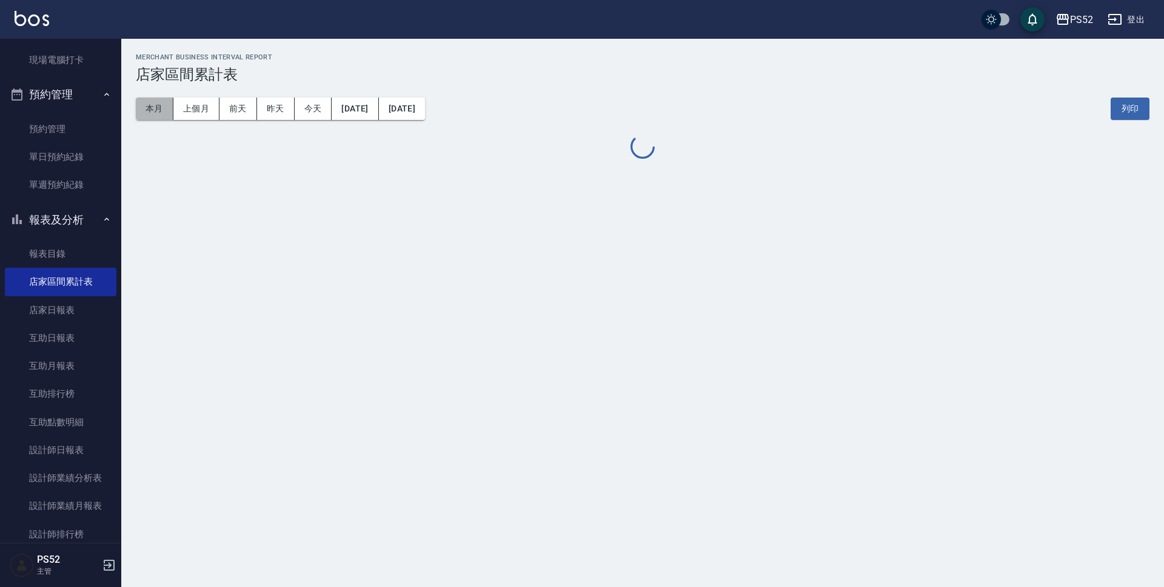
click at [149, 111] on button "本月" at bounding box center [155, 109] width 38 height 22
